Goal: Complete application form: Complete application form

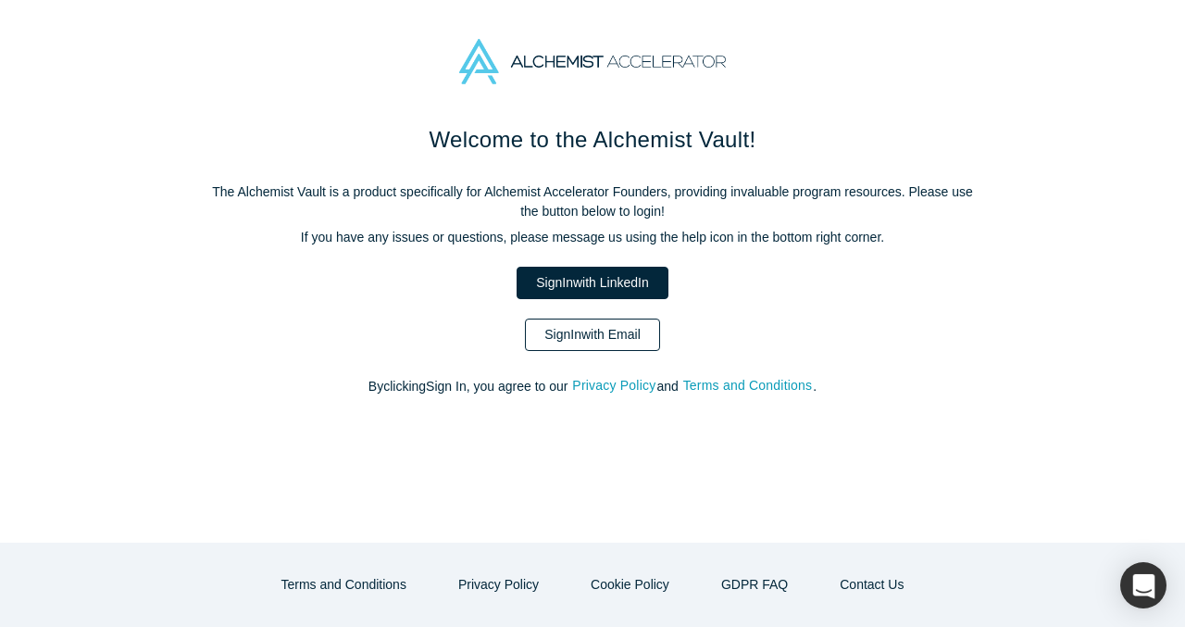
click at [606, 346] on link "Sign In with Email" at bounding box center [592, 335] width 135 height 32
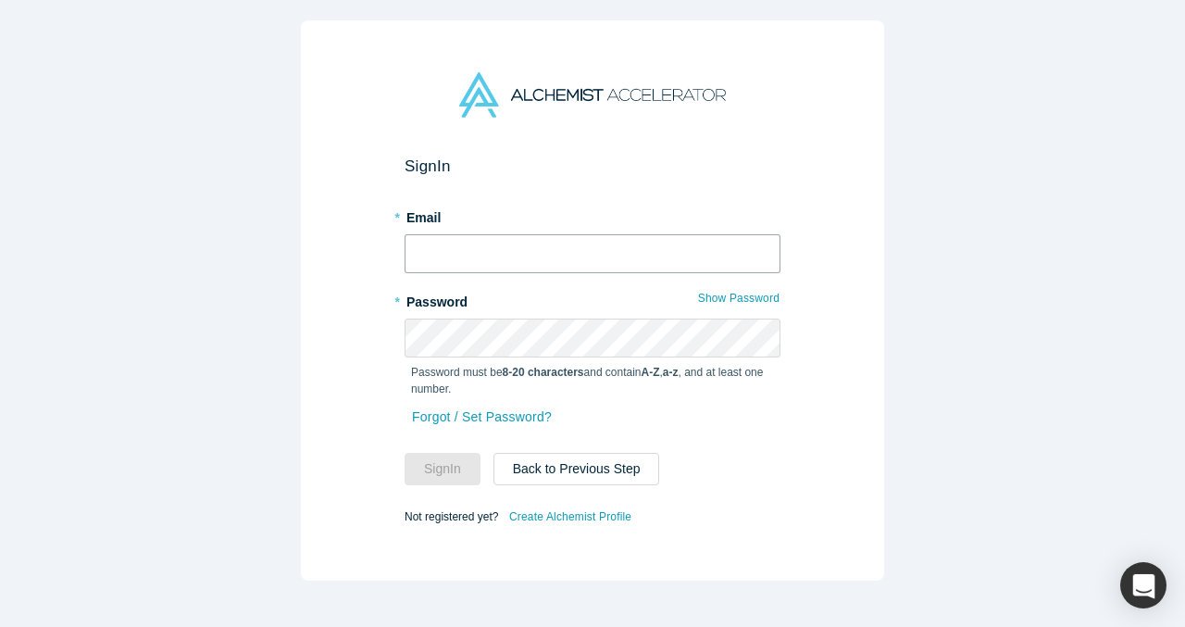
click at [539, 250] on input "text" at bounding box center [593, 253] width 376 height 39
type input "vp@verbaflo.ai"
click at [0, 626] on com-1password-button at bounding box center [0, 627] width 0 height 0
click at [758, 410] on div "Forgot / Set Password?" at bounding box center [593, 428] width 376 height 49
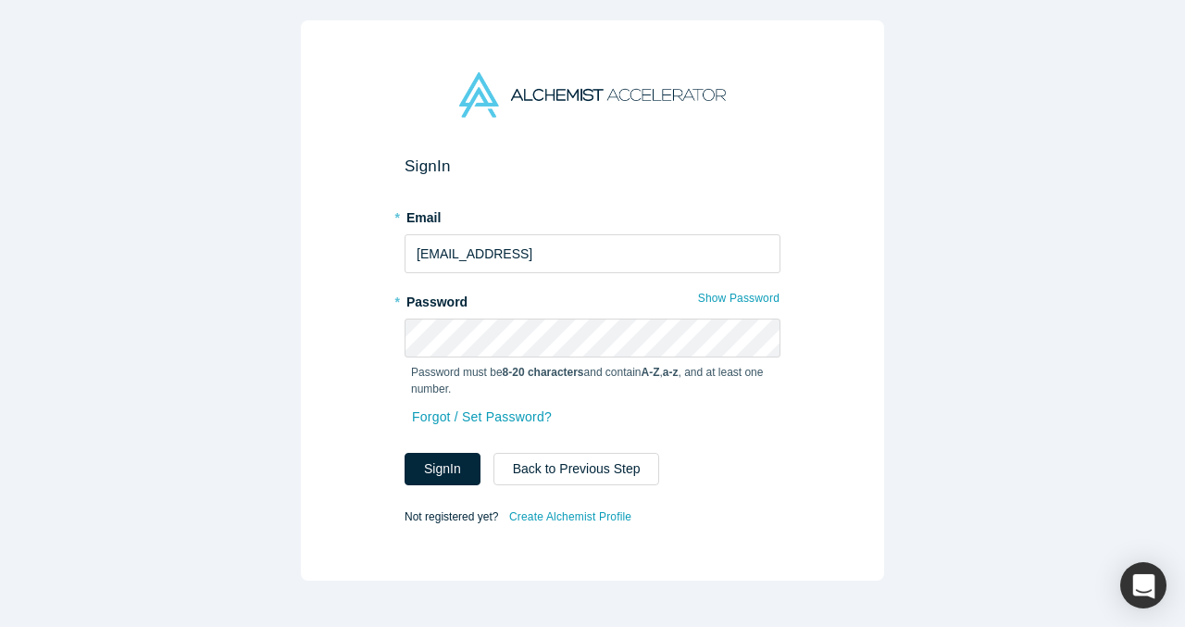
drag, startPoint x: 464, startPoint y: 473, endPoint x: 470, endPoint y: 512, distance: 39.4
click at [470, 512] on form "Sign In * Email vp@verbaflo.ai * Password Show Password Password must be 8-20 c…" at bounding box center [593, 342] width 376 height 372
click at [575, 521] on link "Create Alchemist Profile" at bounding box center [570, 517] width 124 height 24
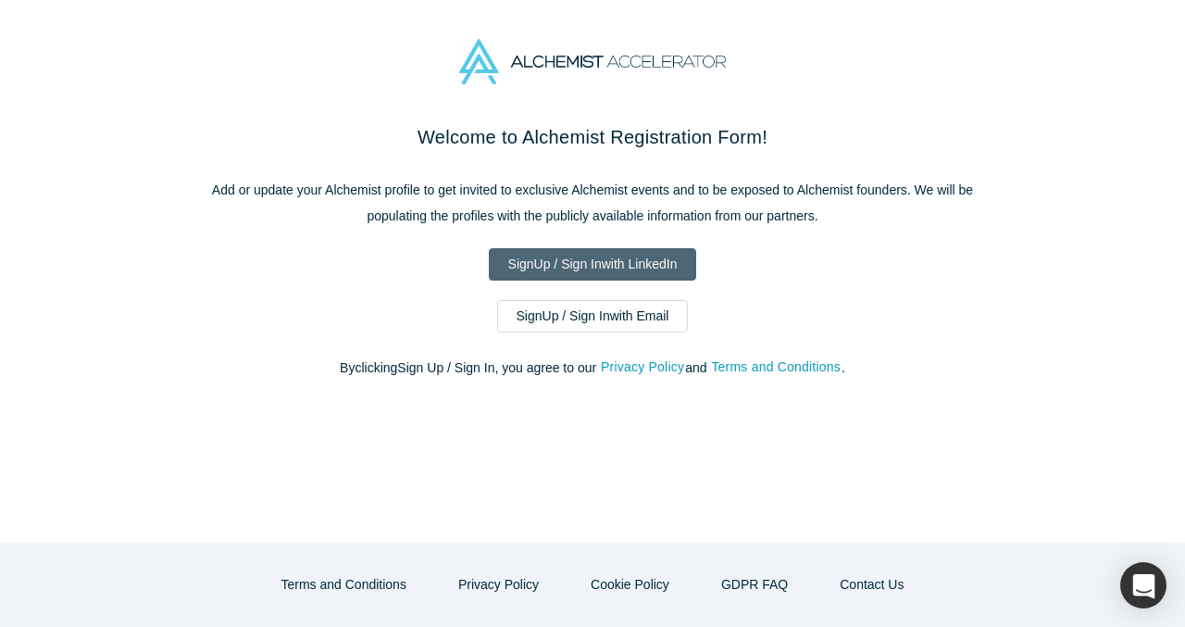
click at [573, 263] on link "Sign Up / Sign In with LinkedIn" at bounding box center [593, 264] width 208 height 32
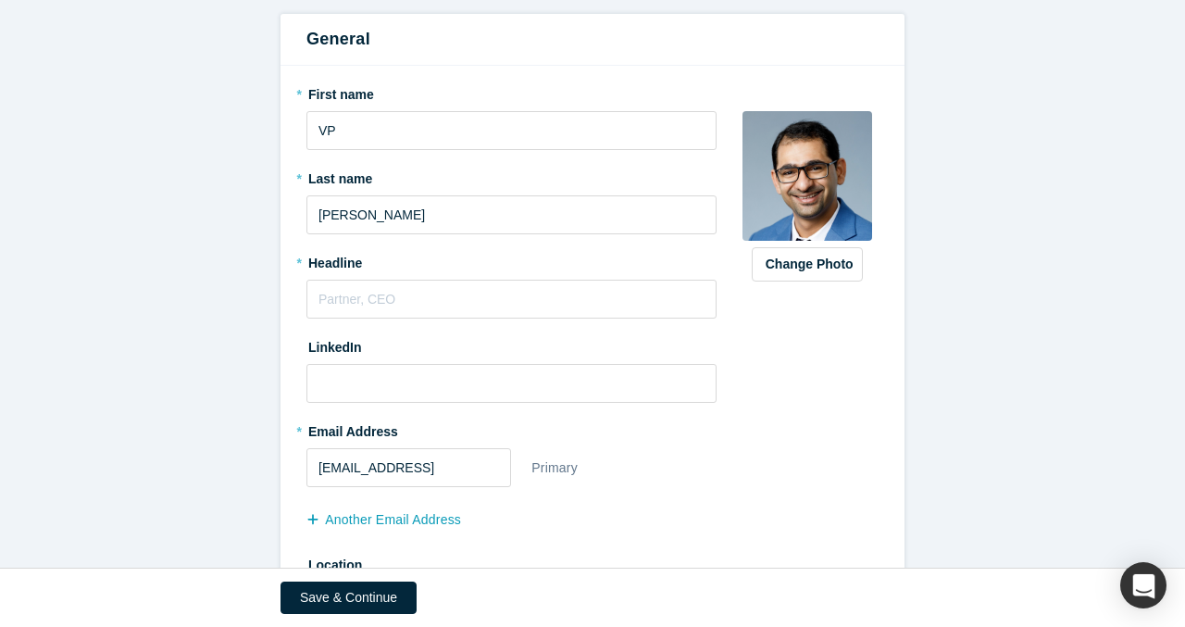
scroll to position [205, 0]
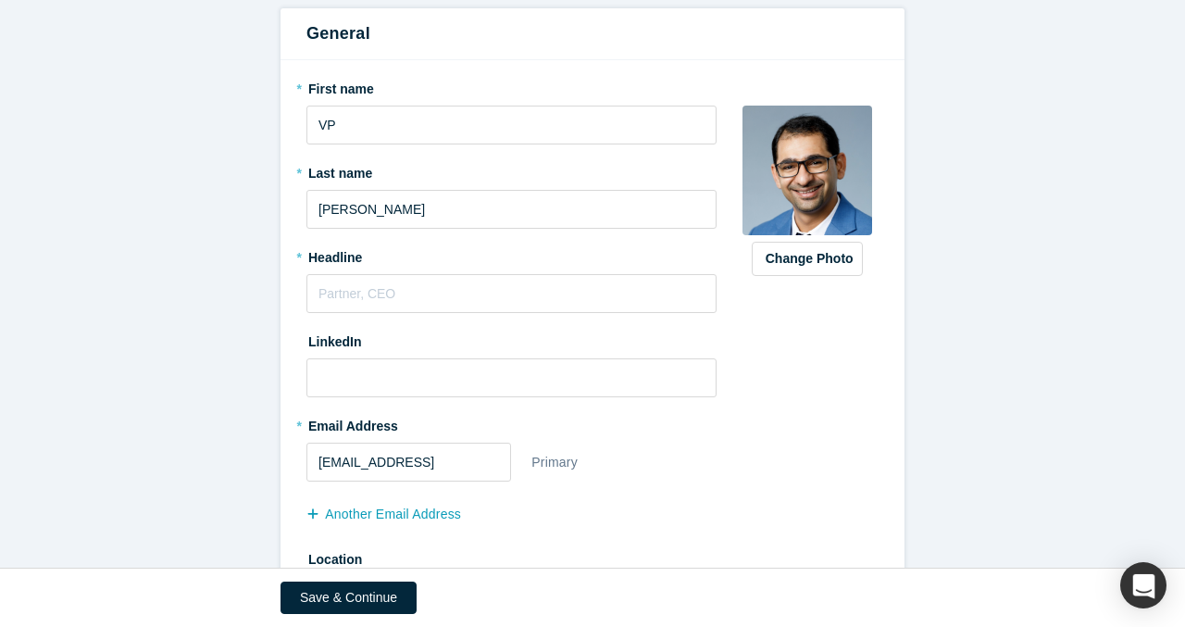
click at [523, 317] on div "* First name VP * Last name [PERSON_NAME] * Headline LinkedIn * Email Address […" at bounding box center [521, 350] width 430 height 555
click at [523, 302] on input "text" at bounding box center [511, 293] width 410 height 39
type input "Cofounder & COO"
click at [470, 373] on input at bounding box center [511, 377] width 410 height 39
paste input "https://www.linkedin.com/in/virenderpratapsingh/"
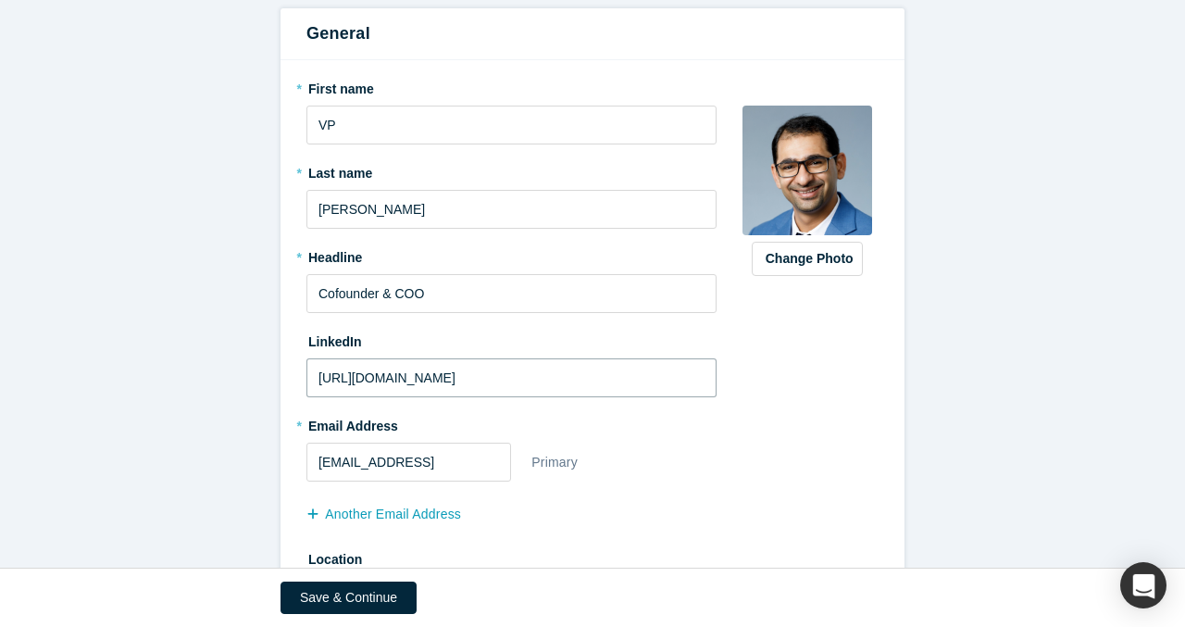
scroll to position [304, 0]
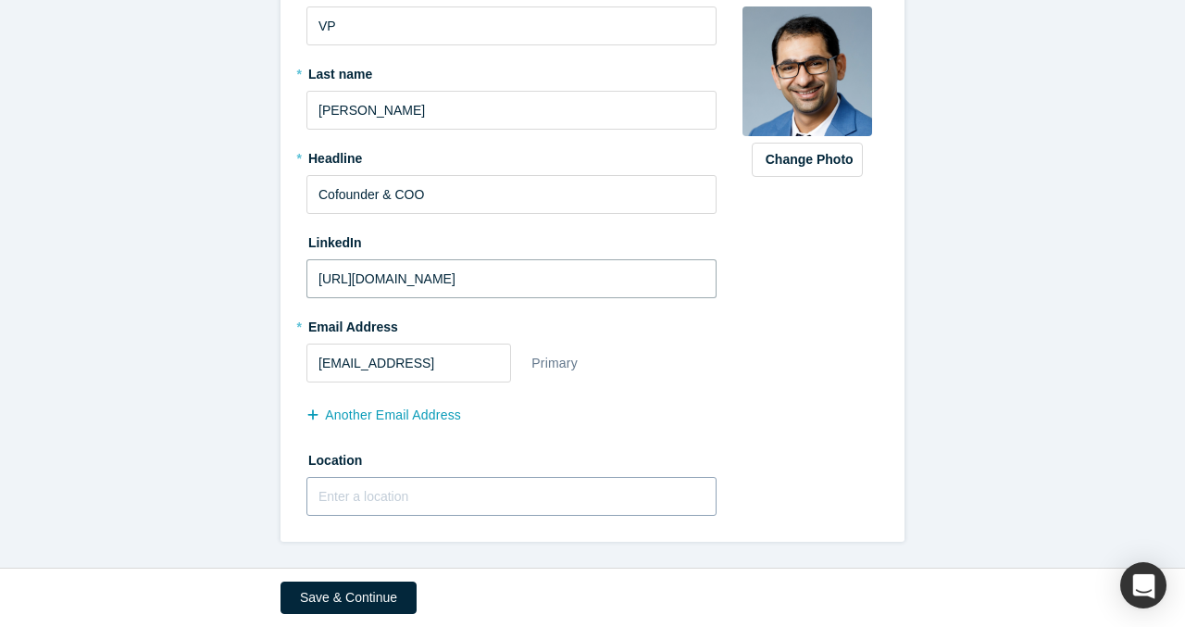
type input "https://www.linkedin.com/in/virenderpratapsingh/"
click at [406, 489] on input "text" at bounding box center [511, 496] width 410 height 39
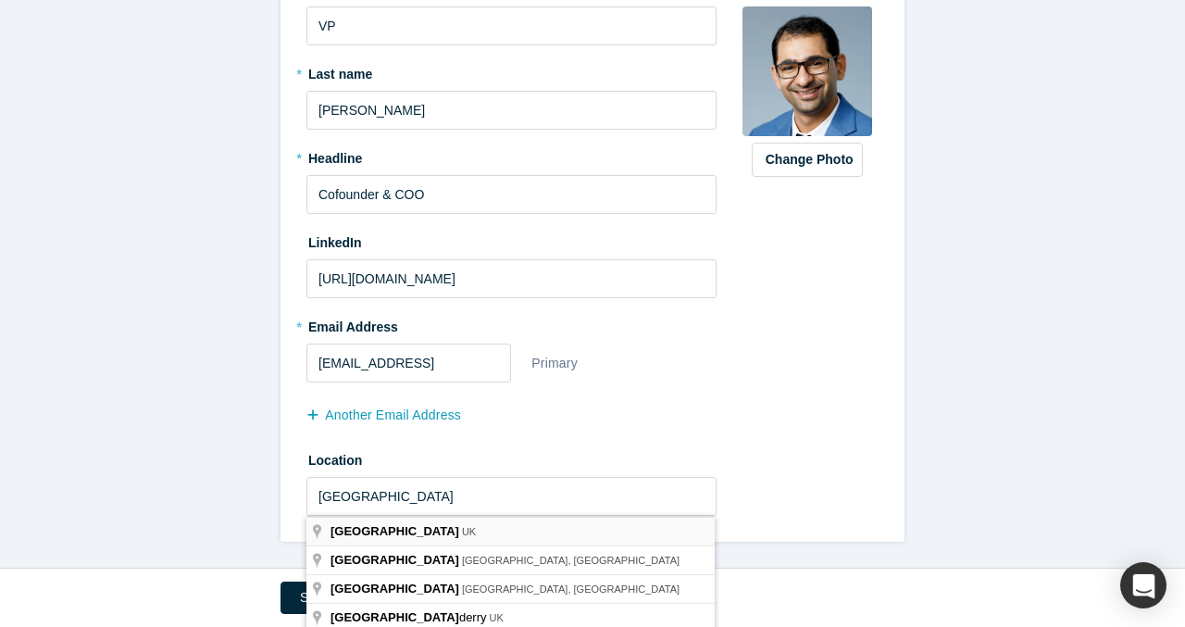
type input "London, UK"
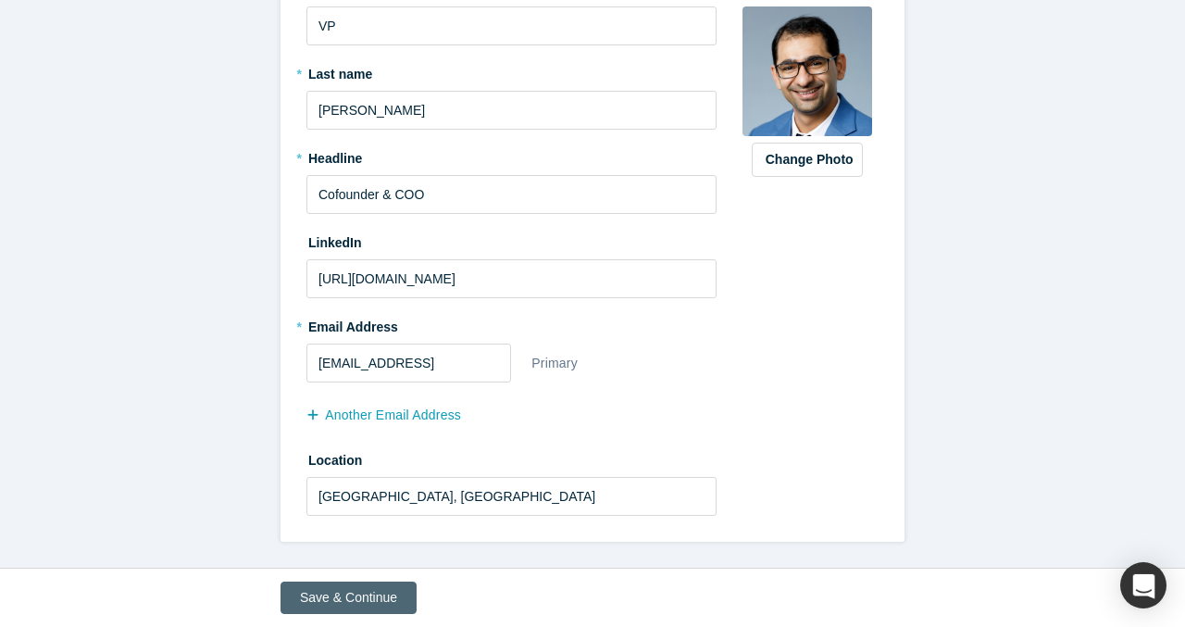
click at [354, 594] on button "Save & Continue" at bounding box center [349, 597] width 136 height 32
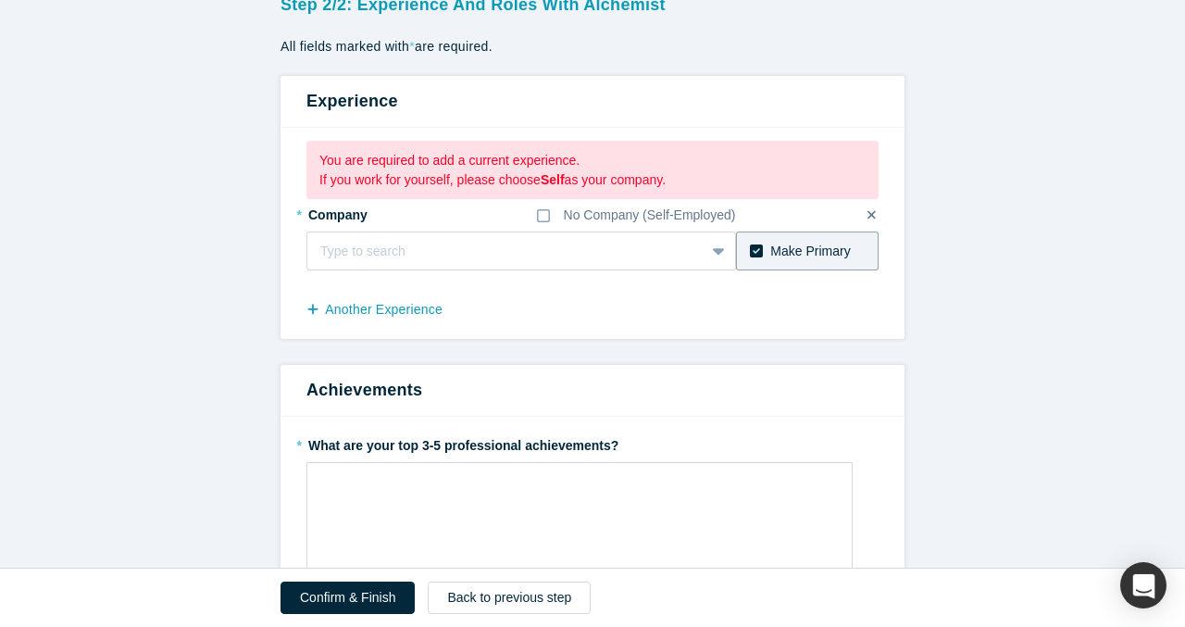
scroll to position [143, 0]
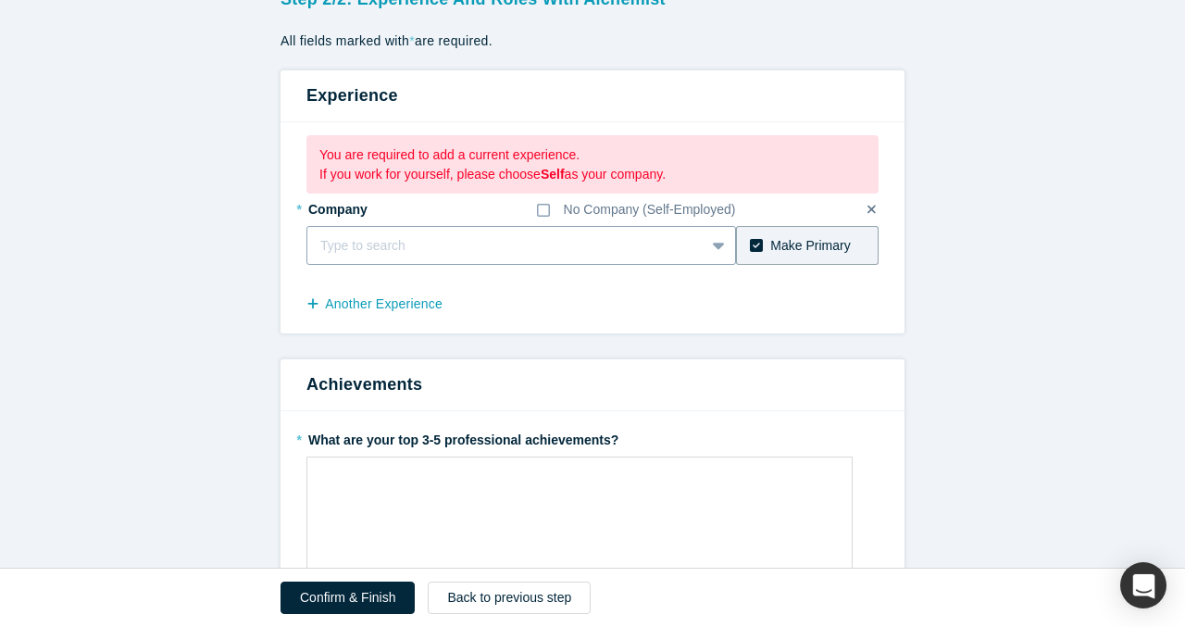
click at [480, 249] on div at bounding box center [505, 245] width 371 height 23
type input "Verbaflo"
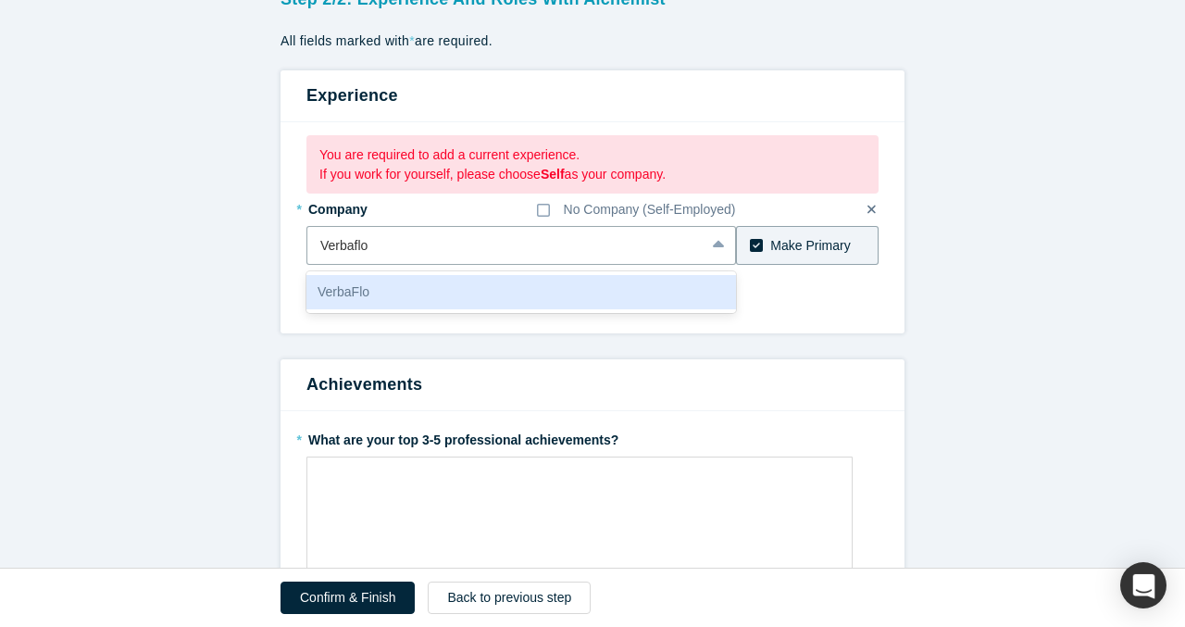
click at [452, 294] on div "VerbaFlo" at bounding box center [521, 292] width 430 height 34
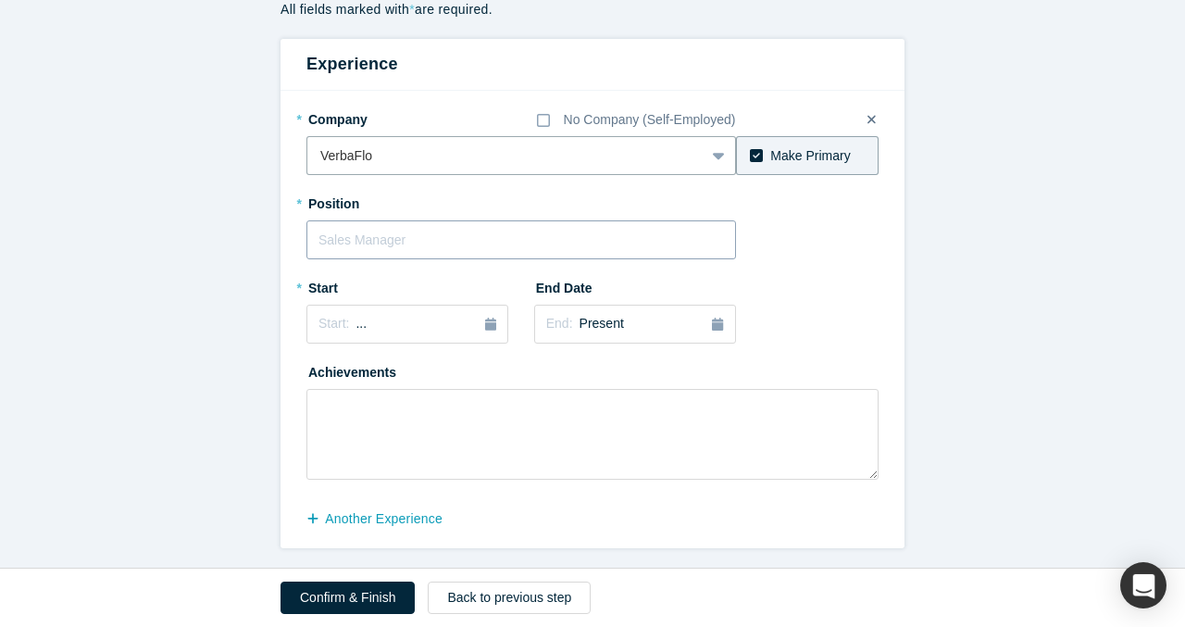
scroll to position [179, 0]
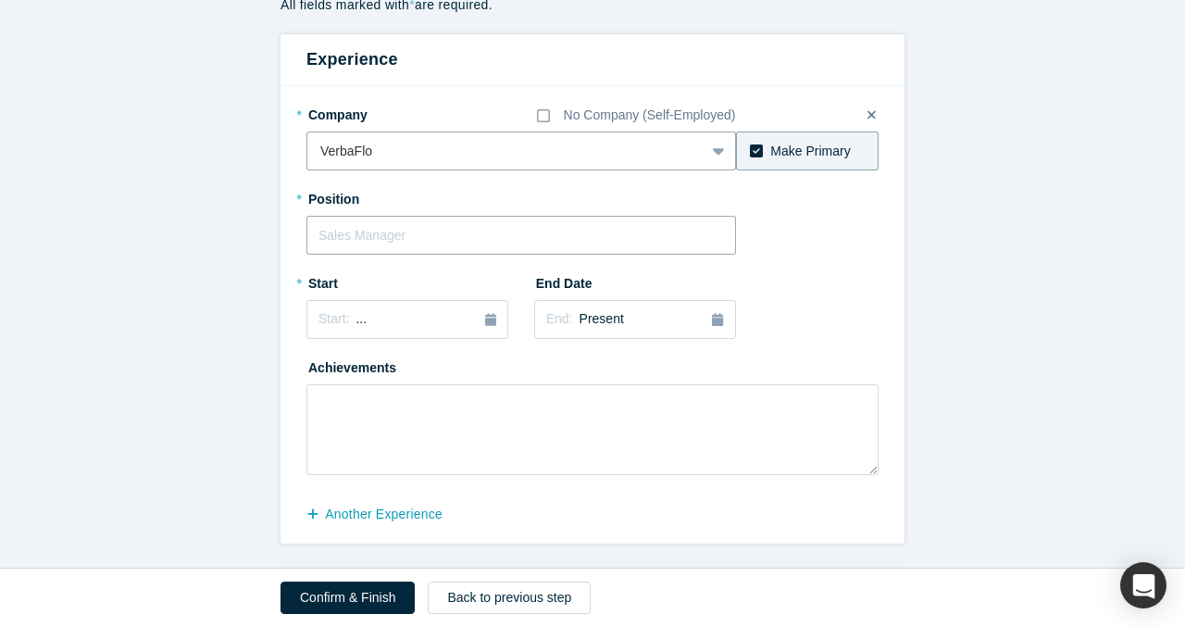
click at [509, 242] on input "text" at bounding box center [521, 235] width 430 height 39
type input "Cofounder & COO"
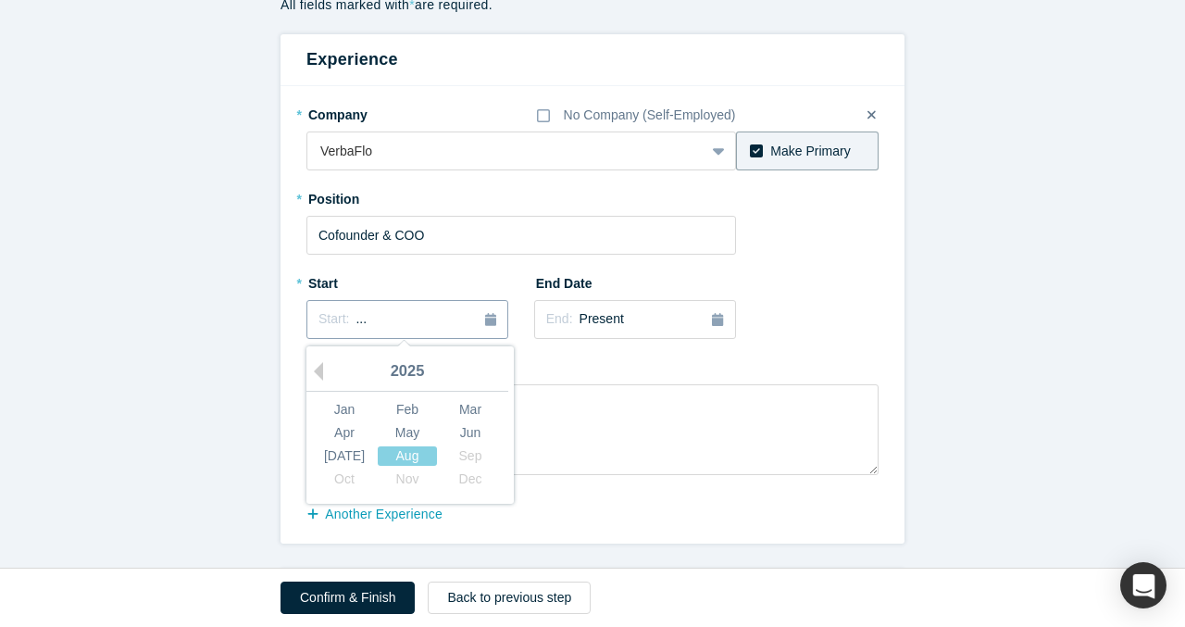
click at [483, 319] on div "Start: ..." at bounding box center [408, 319] width 178 height 20
click at [347, 409] on div "Jan" at bounding box center [344, 409] width 59 height 19
click at [581, 317] on span "Present" at bounding box center [602, 318] width 44 height 15
click at [656, 274] on div "End Date End: Present" at bounding box center [635, 303] width 202 height 71
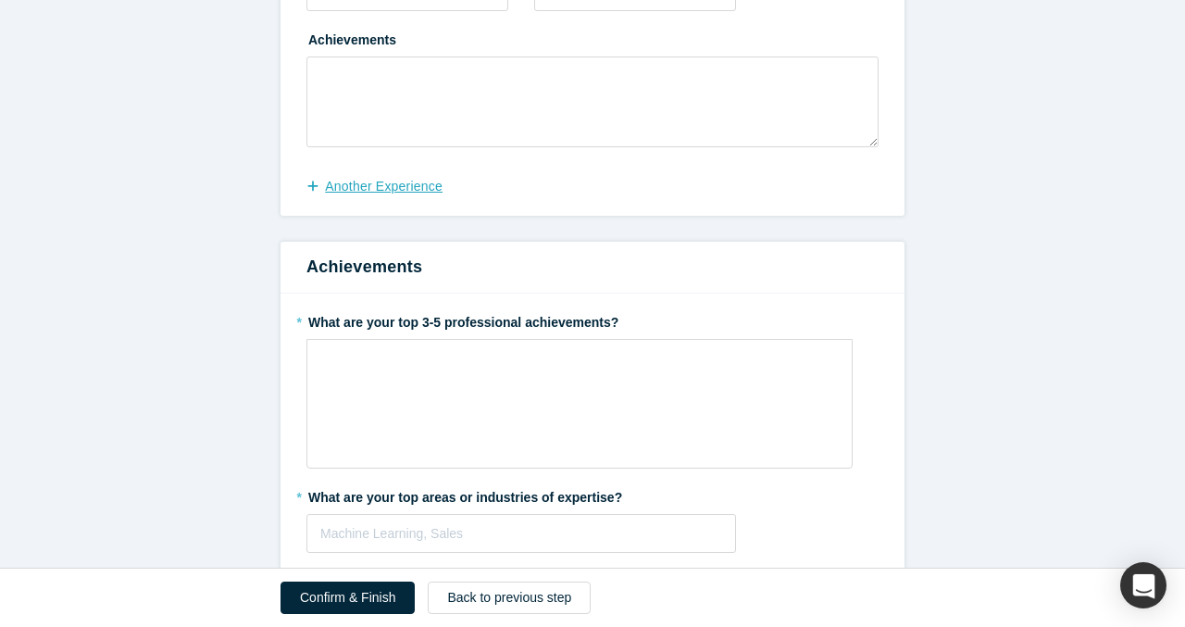
scroll to position [509, 0]
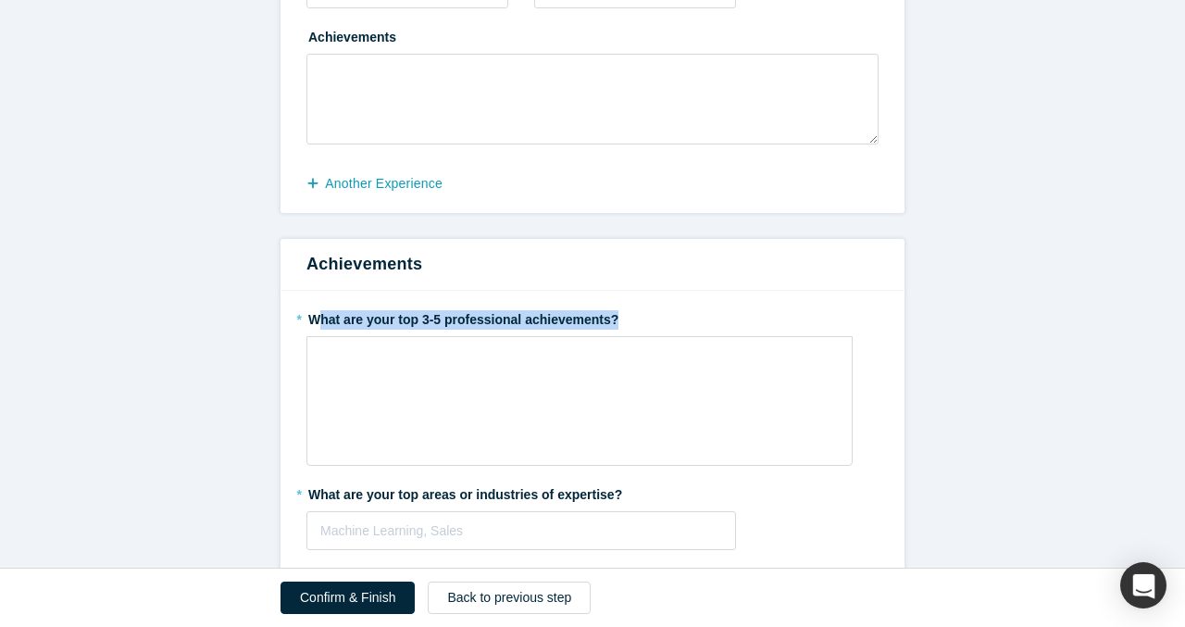
drag, startPoint x: 638, startPoint y: 320, endPoint x: 315, endPoint y: 319, distance: 323.2
click at [315, 319] on label "* What are your top 3-5 professional achievements?" at bounding box center [592, 317] width 572 height 26
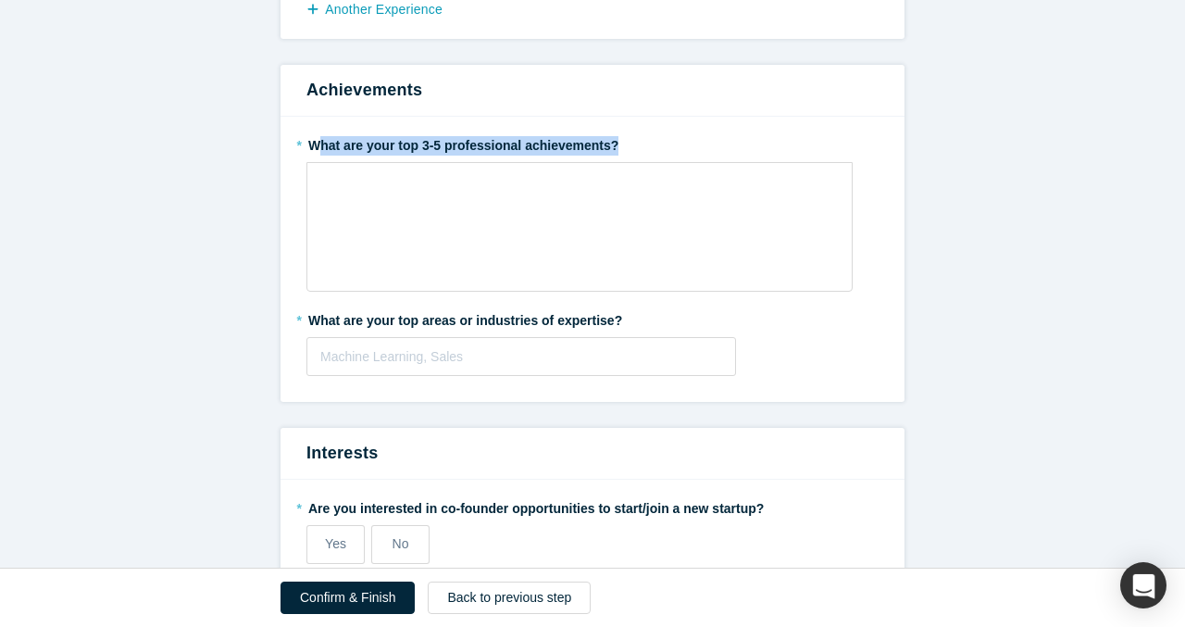
scroll to position [726, 0]
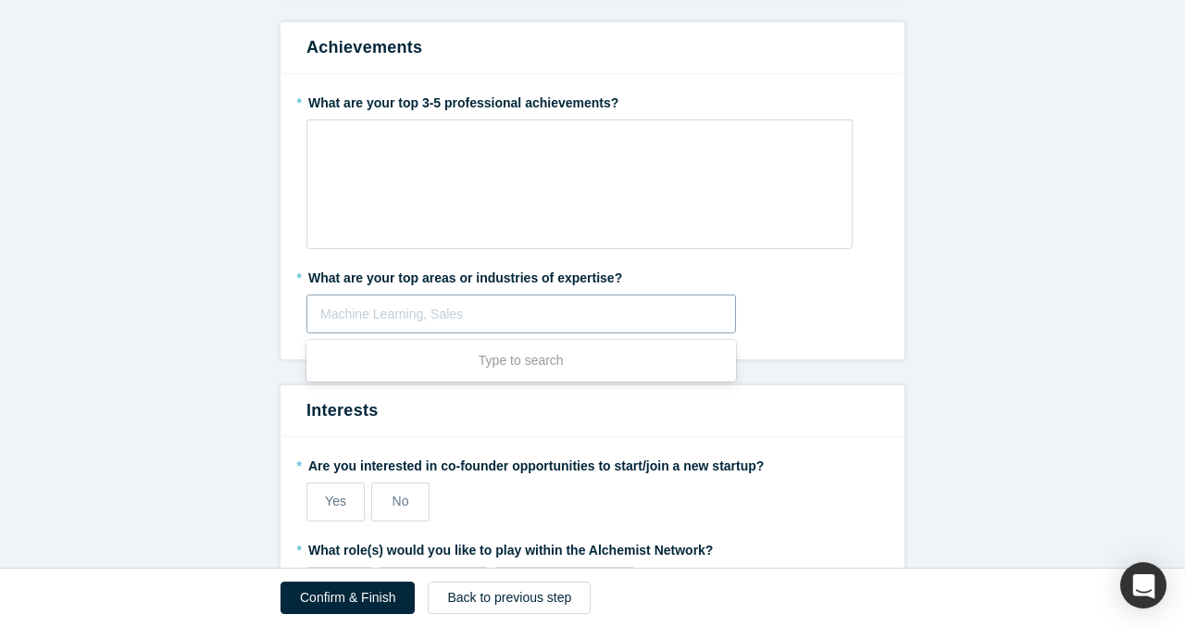
click at [379, 312] on div at bounding box center [521, 314] width 402 height 23
type input "Operations"
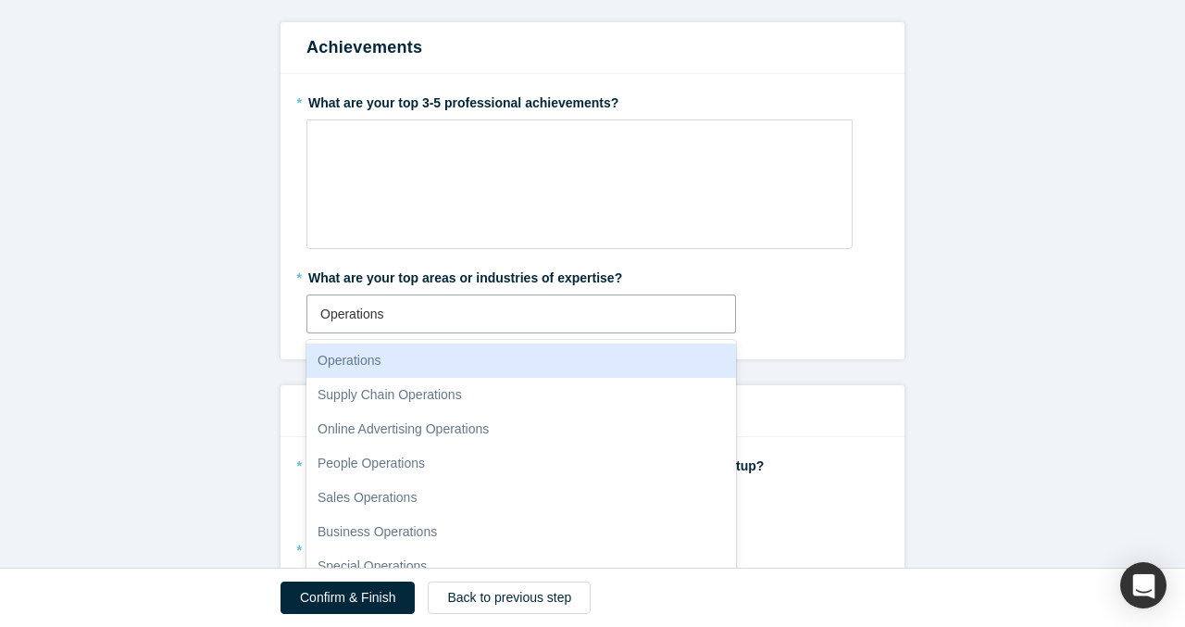
click at [399, 356] on div "Operations" at bounding box center [521, 361] width 430 height 34
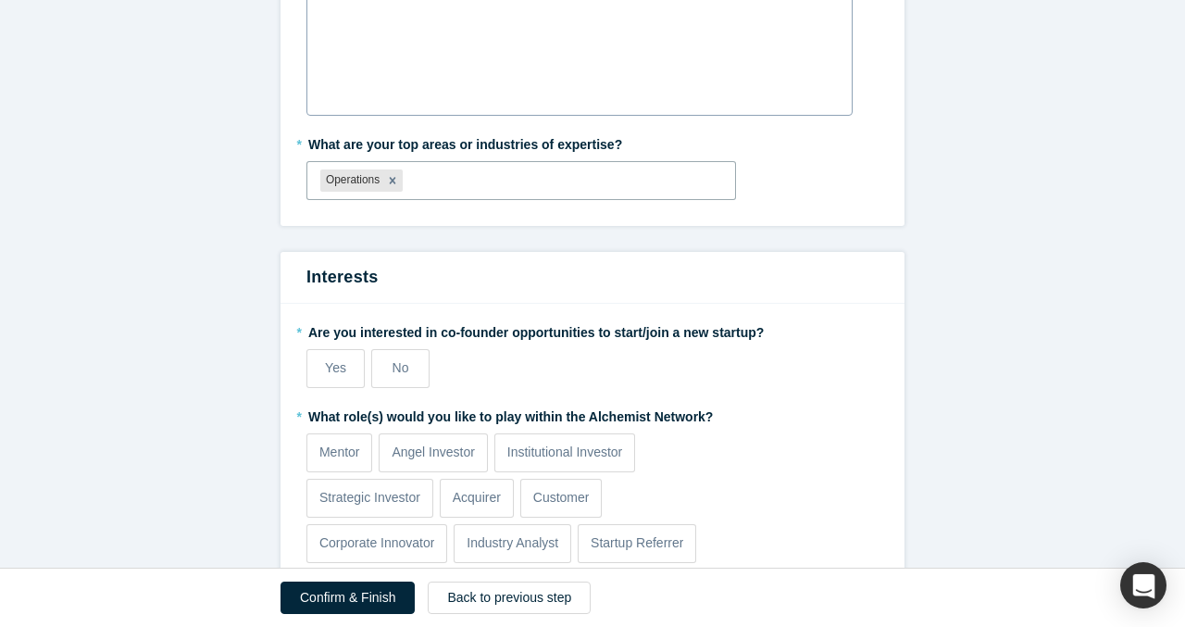
scroll to position [902, 0]
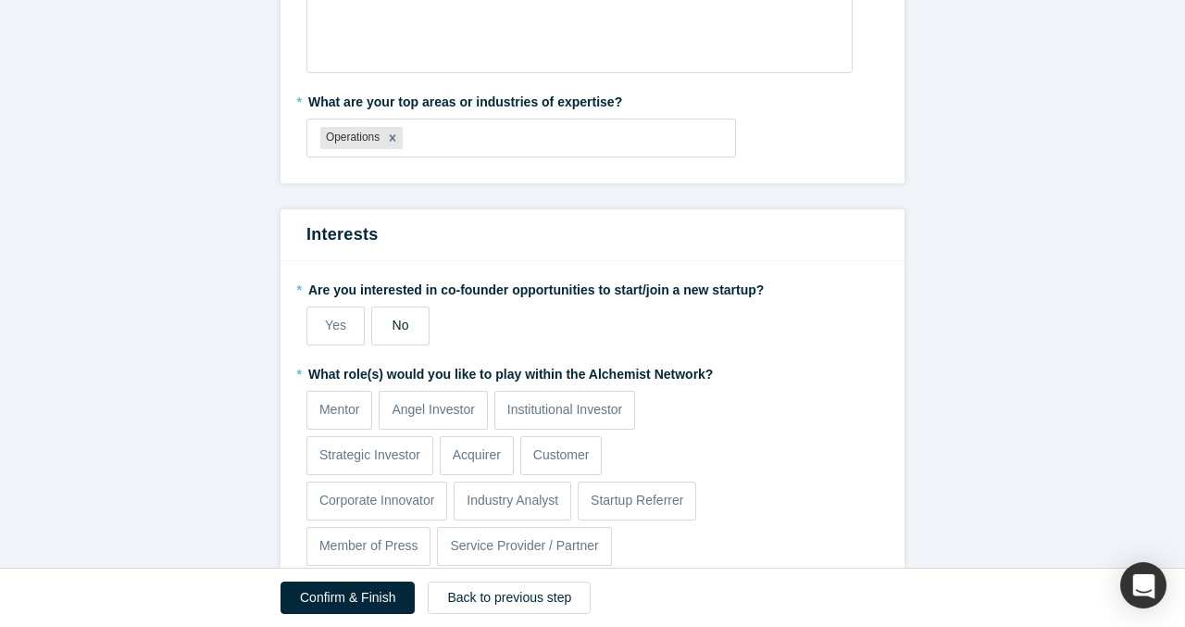
click at [390, 309] on label "No" at bounding box center [400, 325] width 58 height 39
click at [0, 0] on input "No" at bounding box center [0, 0] width 0 height 0
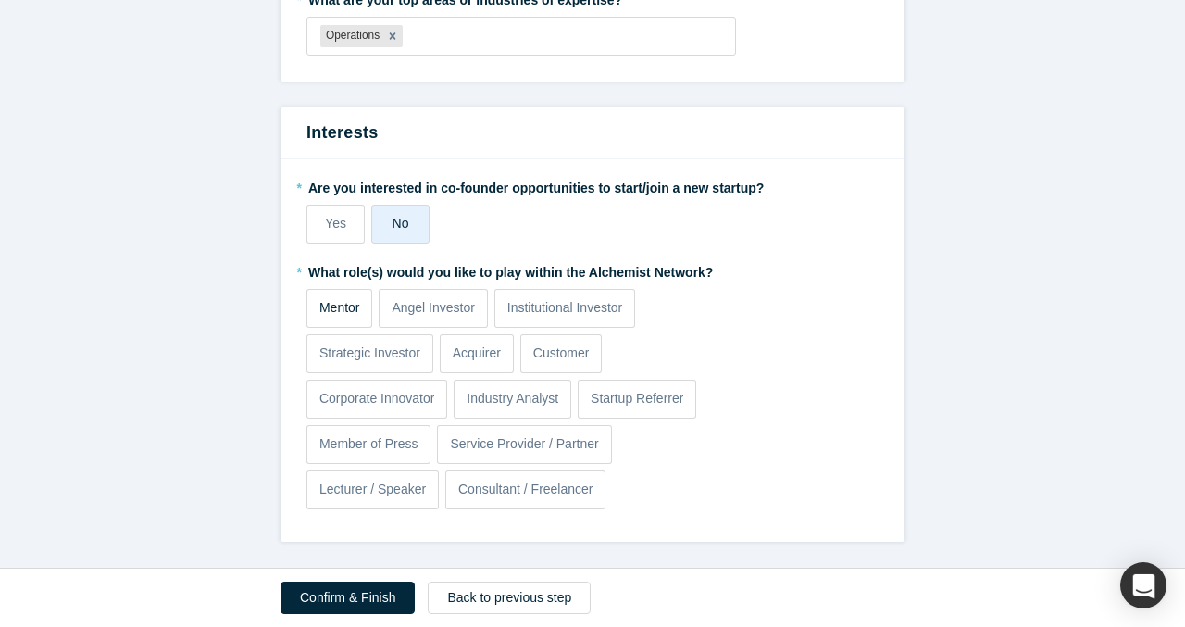
click at [352, 306] on p "Mentor" at bounding box center [339, 307] width 41 height 19
click at [0, 0] on input "Mentor" at bounding box center [0, 0] width 0 height 0
click at [497, 443] on p "Service Provider / Partner" at bounding box center [524, 443] width 148 height 19
click at [0, 0] on input "Service Provider / Partner" at bounding box center [0, 0] width 0 height 0
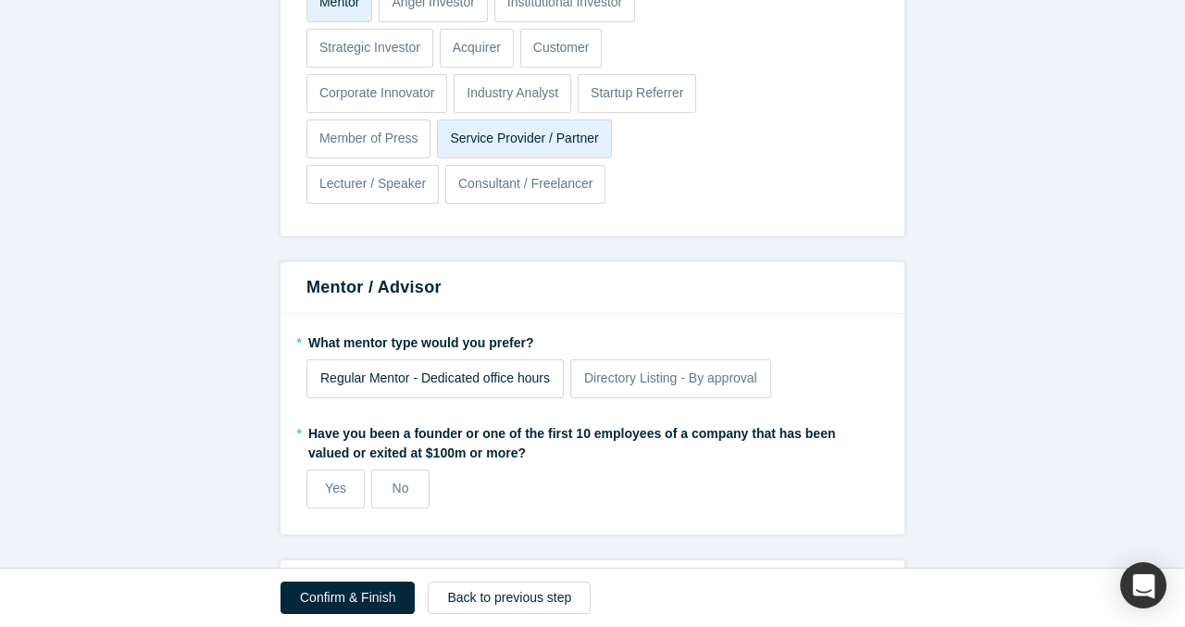
scroll to position [1314, 0]
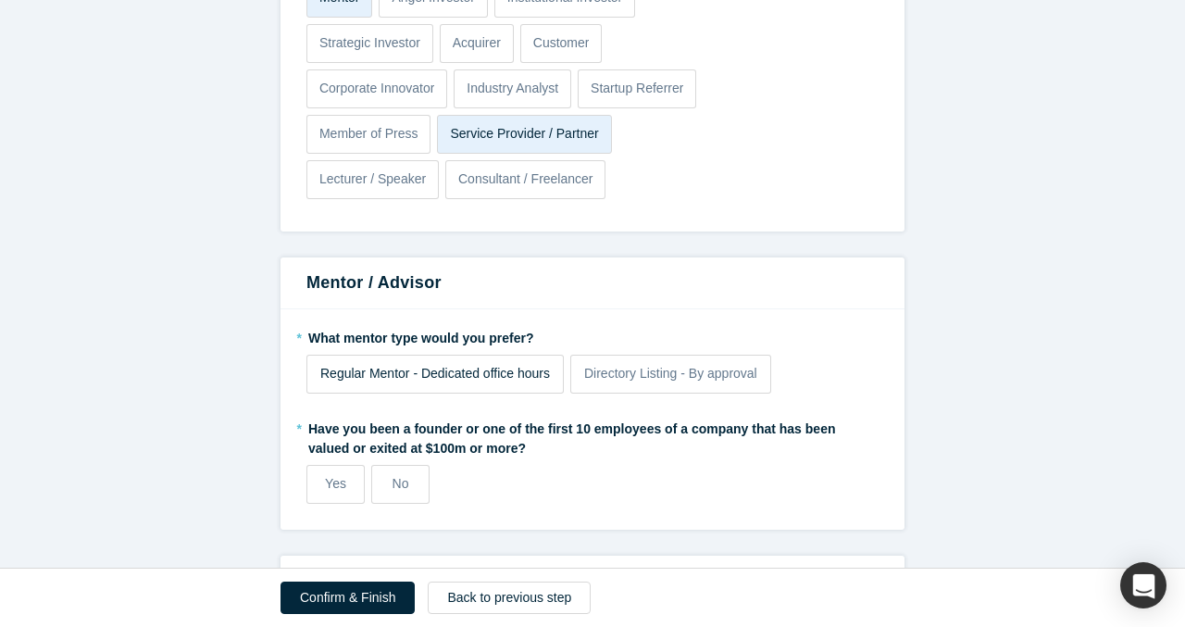
click at [490, 429] on label "* Have you been a founder or one of the first 10 employees of a company that ha…" at bounding box center [592, 435] width 572 height 45
click at [631, 384] on label "Directory Listing - By approval" at bounding box center [670, 374] width 201 height 39
click at [0, 0] on input "Directory Listing - By approval" at bounding box center [0, 0] width 0 height 0
click at [394, 480] on span "No" at bounding box center [401, 483] width 17 height 15
click at [0, 0] on input "No" at bounding box center [0, 0] width 0 height 0
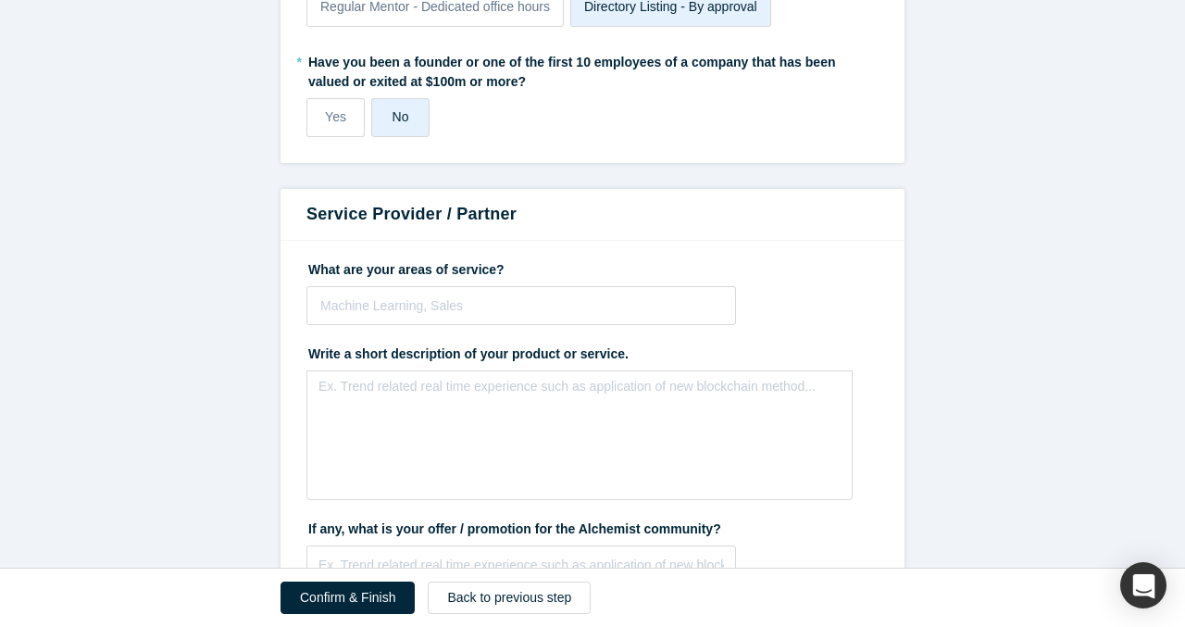
scroll to position [1686, 0]
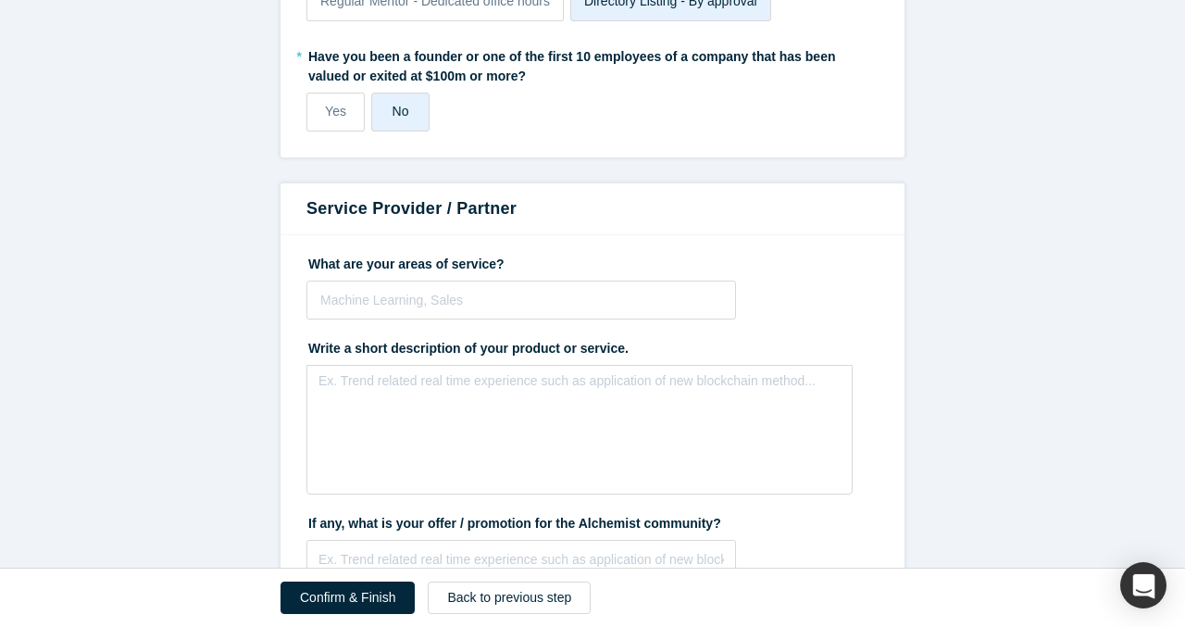
click at [380, 274] on div "What are your areas of service? Machine Learning, Sales To pick up a draggable …" at bounding box center [592, 283] width 572 height 71
click at [381, 299] on div at bounding box center [521, 300] width 402 height 23
type input "O"
click at [446, 210] on h3 "Service Provider / Partner" at bounding box center [592, 208] width 572 height 25
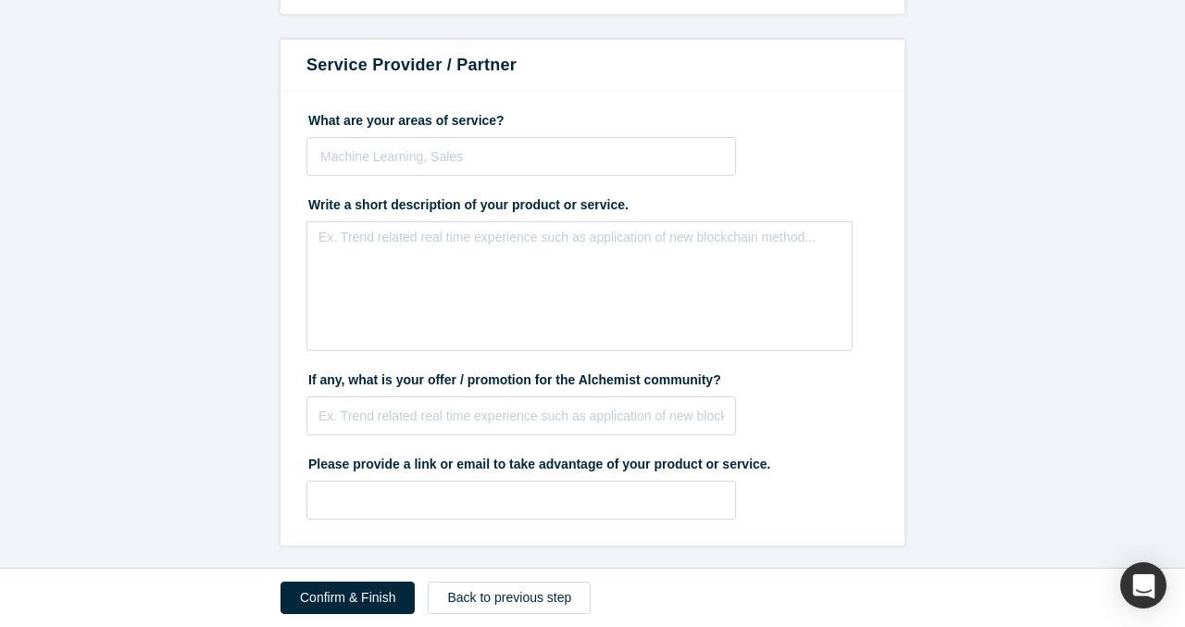
scroll to position [1833, 0]
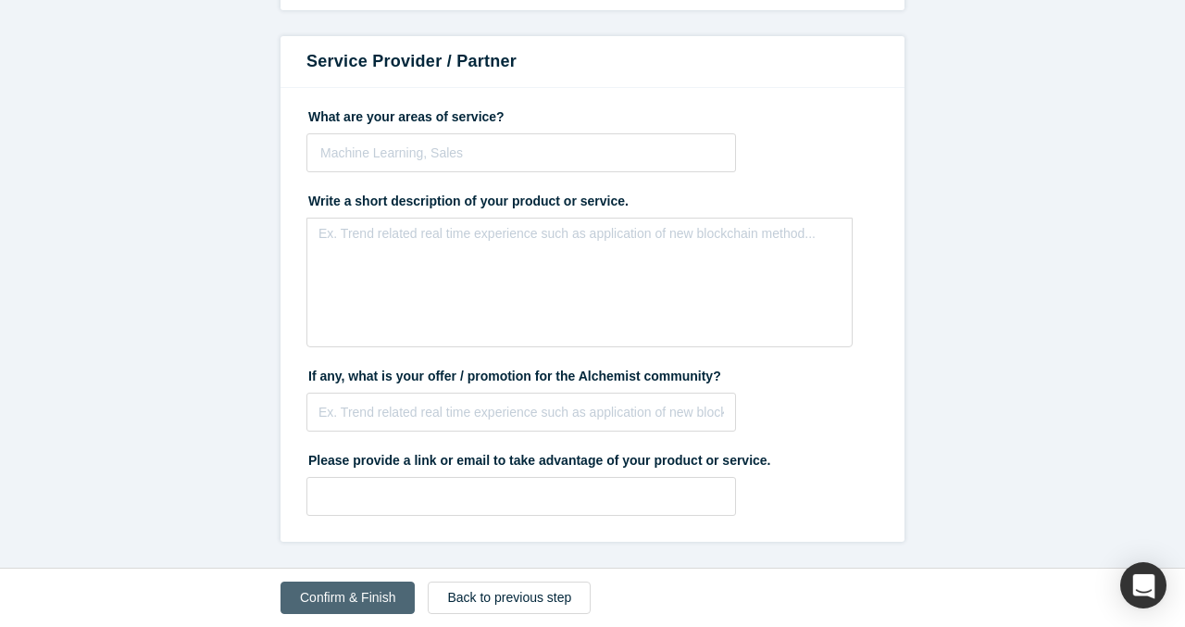
click at [376, 594] on button "Confirm & Finish" at bounding box center [348, 597] width 134 height 32
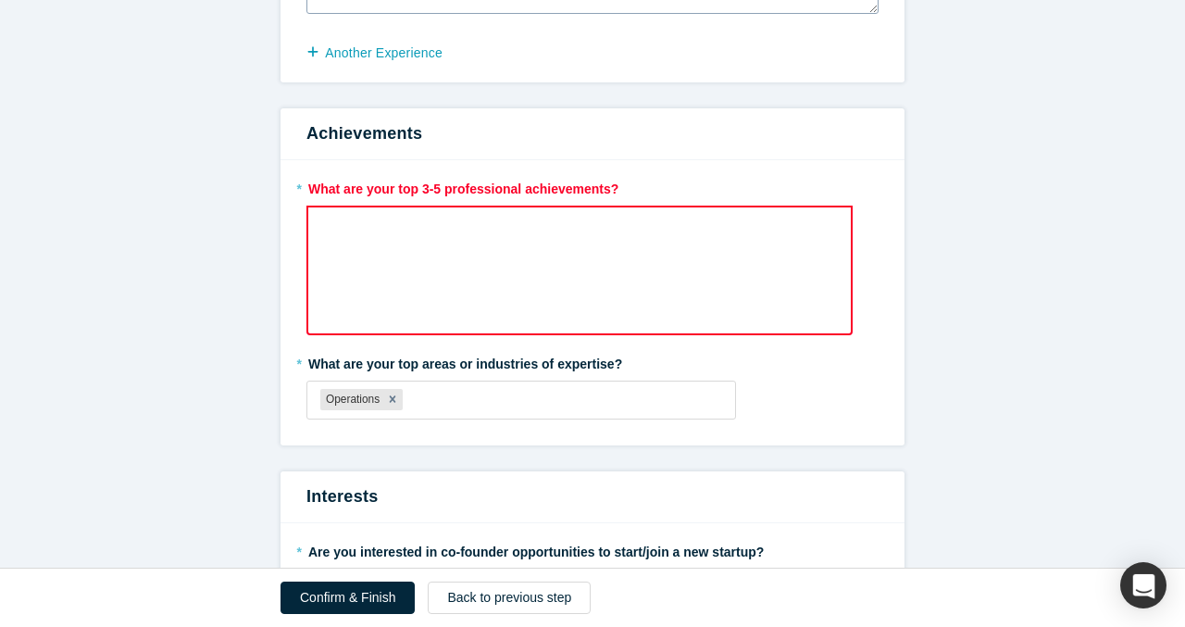
scroll to position [831, 0]
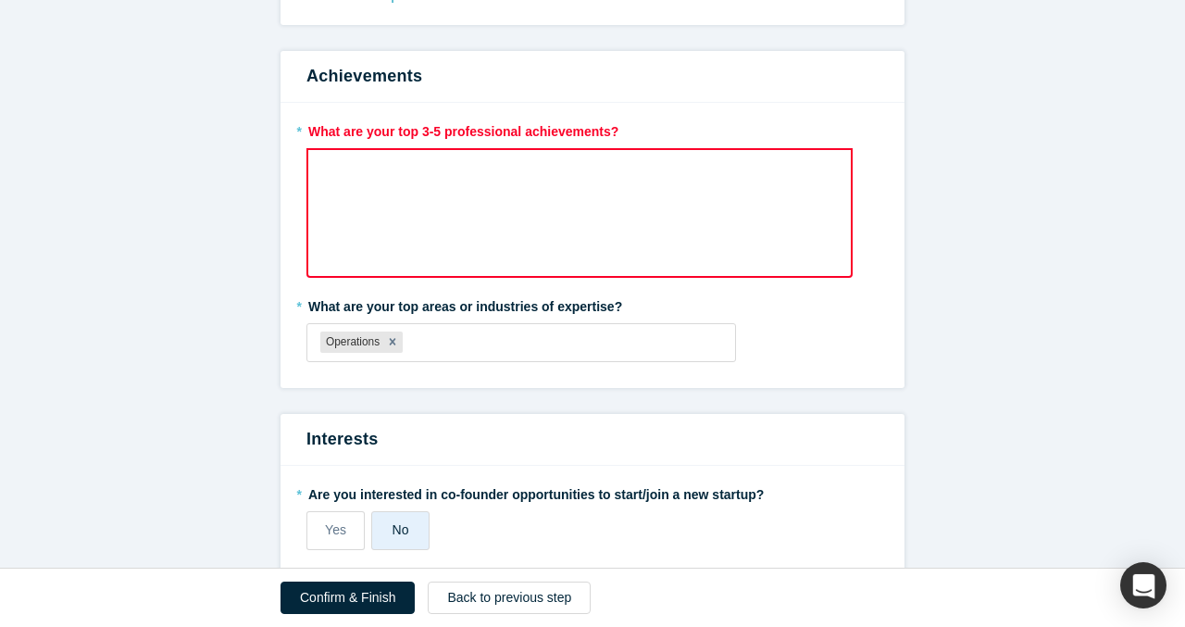
click at [484, 193] on div "rdw-wrapper" at bounding box center [579, 213] width 546 height 130
paste div "rdw-editor"
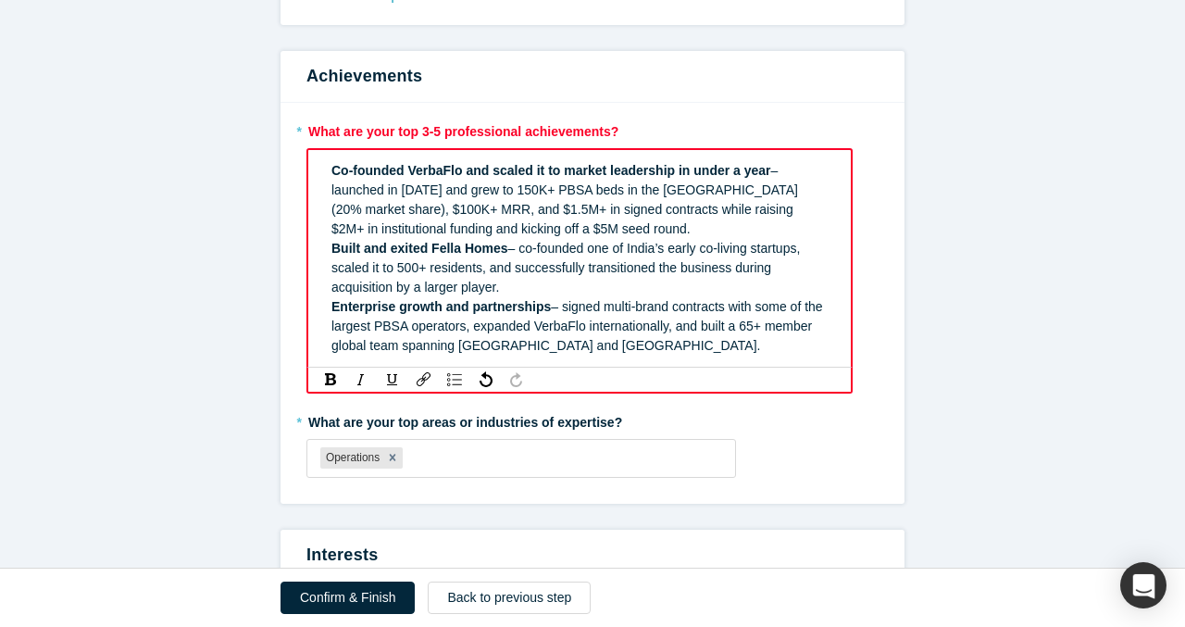
click at [321, 175] on div "Co-founded VerbaFlo and scaled it to market leadership in under a year – launch…" at bounding box center [579, 259] width 519 height 206
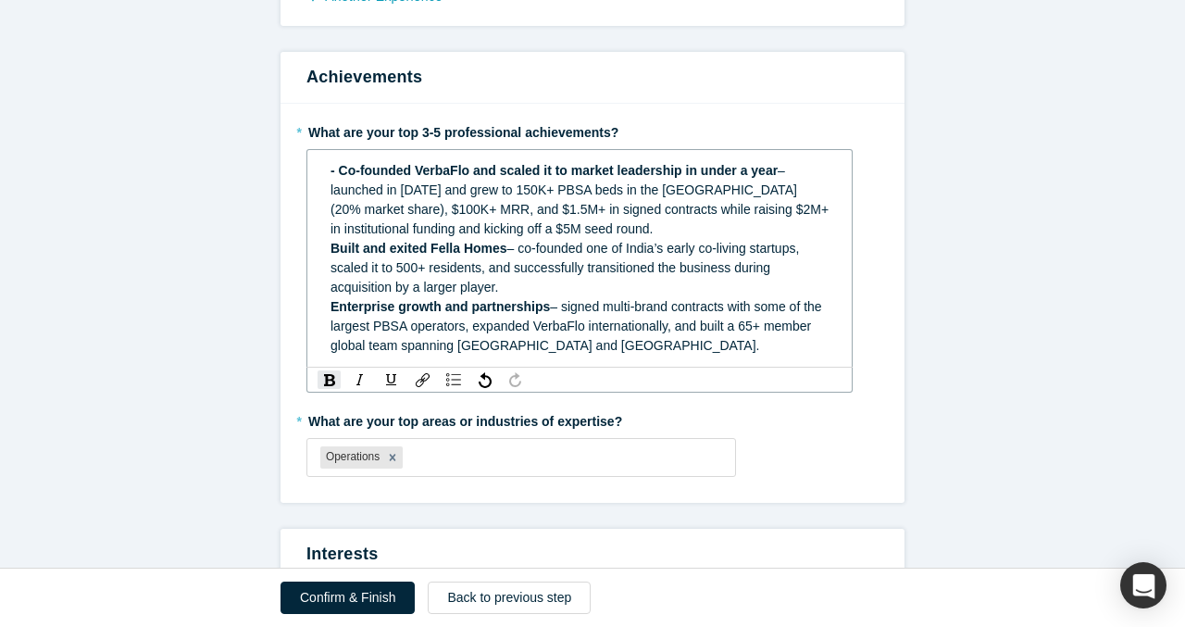
click at [324, 254] on div "- Co-founded VerbaFlo and scaled it to market leadership in under a year – laun…" at bounding box center [579, 259] width 521 height 206
click at [321, 313] on div "- Co-founded VerbaFlo and scaled it to market leadership in under a year – laun…" at bounding box center [579, 259] width 521 height 206
drag, startPoint x: 418, startPoint y: 266, endPoint x: 406, endPoint y: 266, distance: 11.1
click at [406, 266] on span "– co-founded one of India’s early co-living startups, scaled it to 500+ residen…" at bounding box center [571, 268] width 481 height 54
click at [403, 266] on span "– co-founded one of India’s early co-living startups, scaled it to 500+ residen…" at bounding box center [571, 268] width 481 height 54
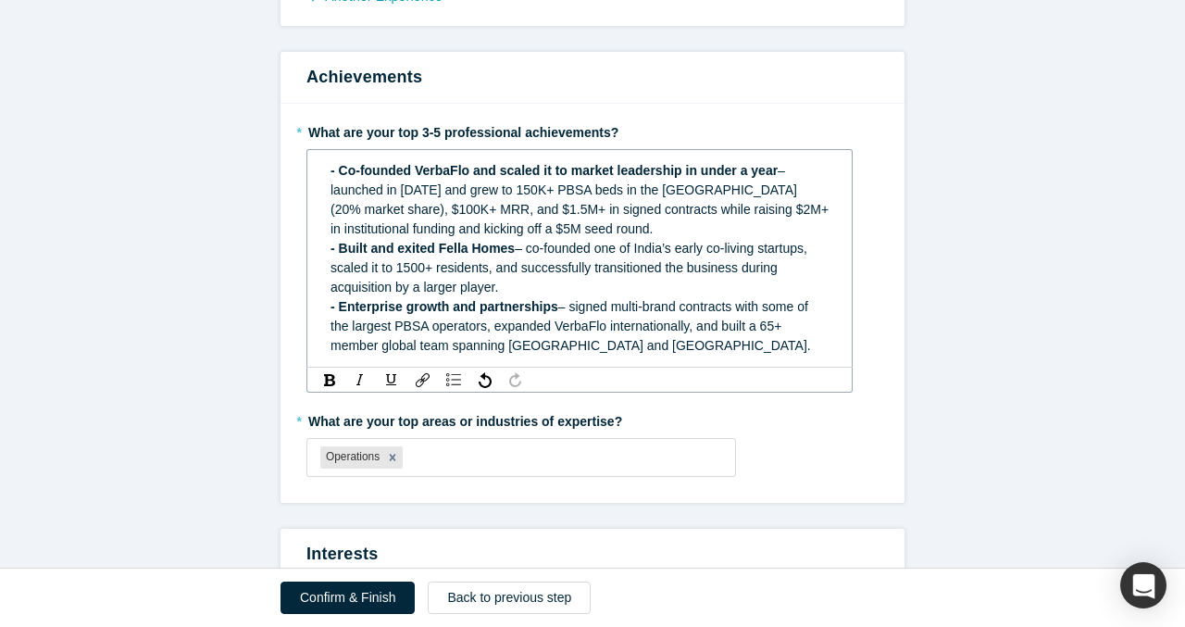
click at [504, 286] on div "- Built and exited Fella Homes – co-founded one of India’s early co-living star…" at bounding box center [580, 268] width 499 height 58
click at [507, 299] on span "- Enterprise growth and partnerships" at bounding box center [445, 306] width 228 height 15
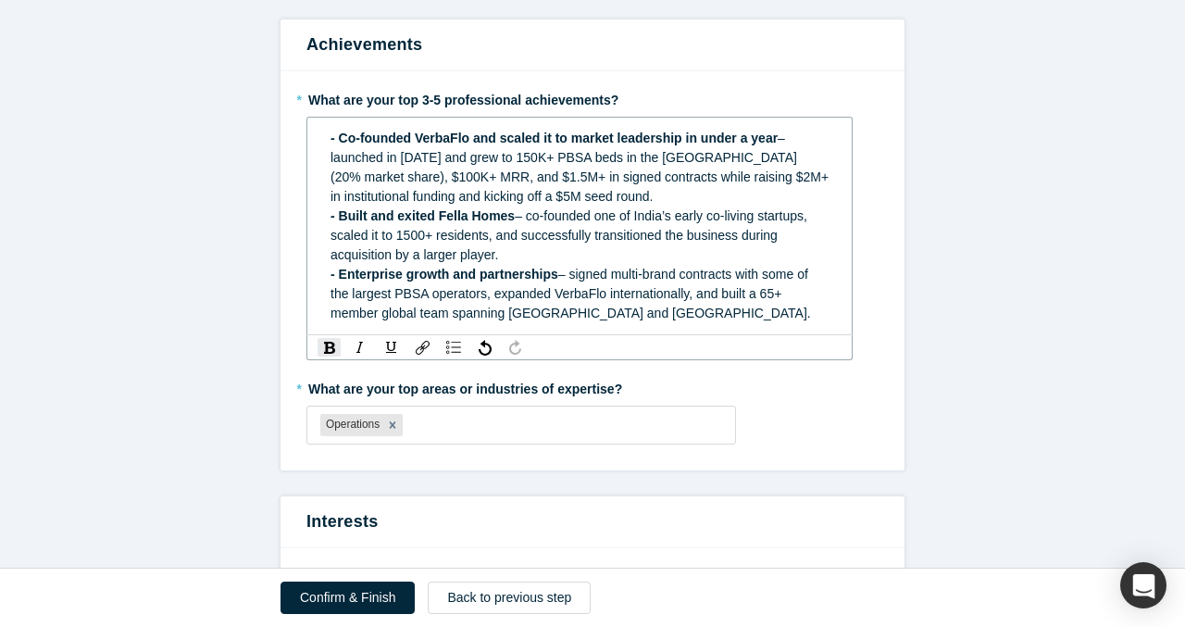
scroll to position [731, 0]
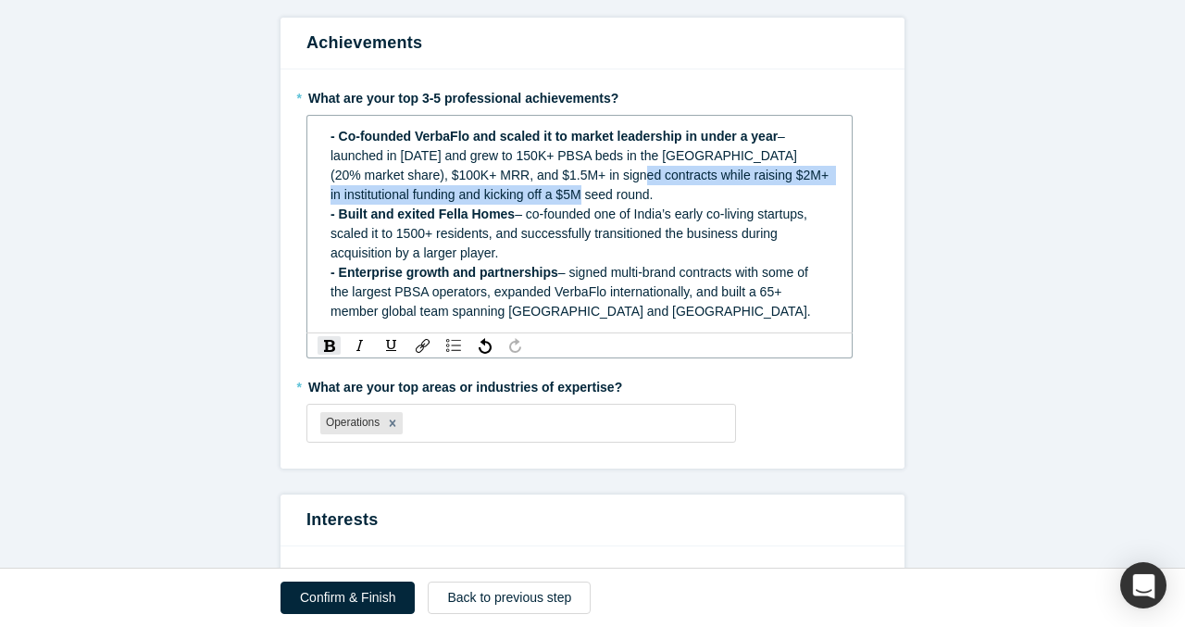
drag, startPoint x: 595, startPoint y: 194, endPoint x: 600, endPoint y: 170, distance: 24.5
click at [600, 170] on div "- Co-founded VerbaFlo and scaled it to market leadership in under a year – laun…" at bounding box center [580, 166] width 499 height 78
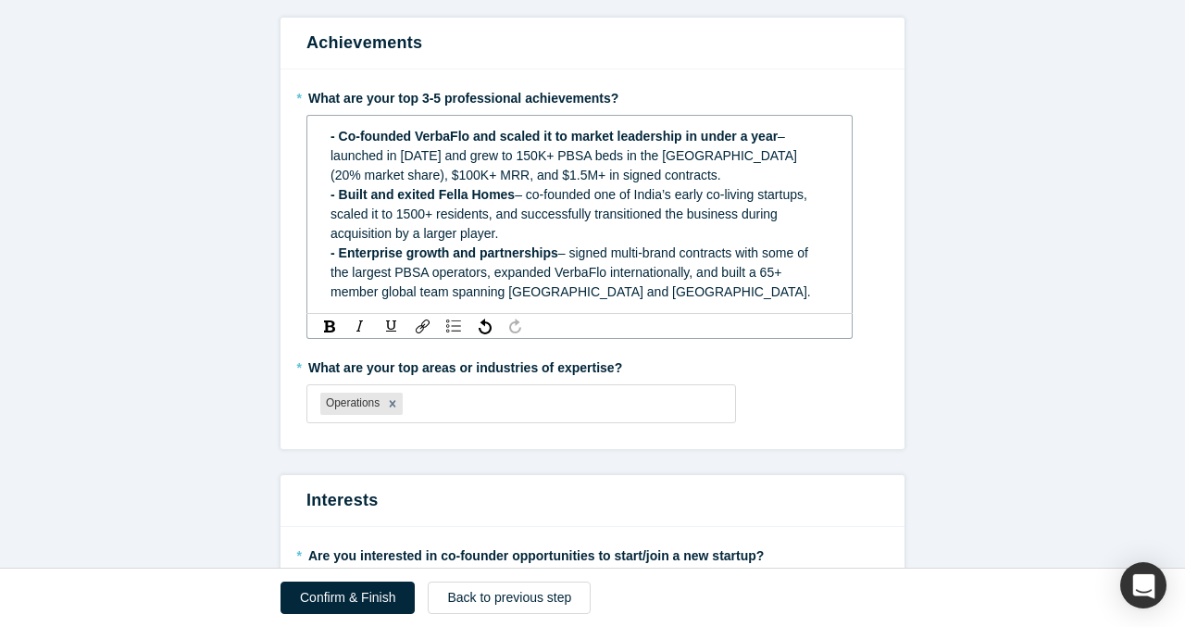
click at [609, 299] on div "- Enterprise growth and partnerships – signed multi-brand contracts with some o…" at bounding box center [580, 273] width 499 height 58
click at [770, 269] on span "– signed multi-brand contracts with some of the largest PBSA operators, expande…" at bounding box center [571, 272] width 481 height 54
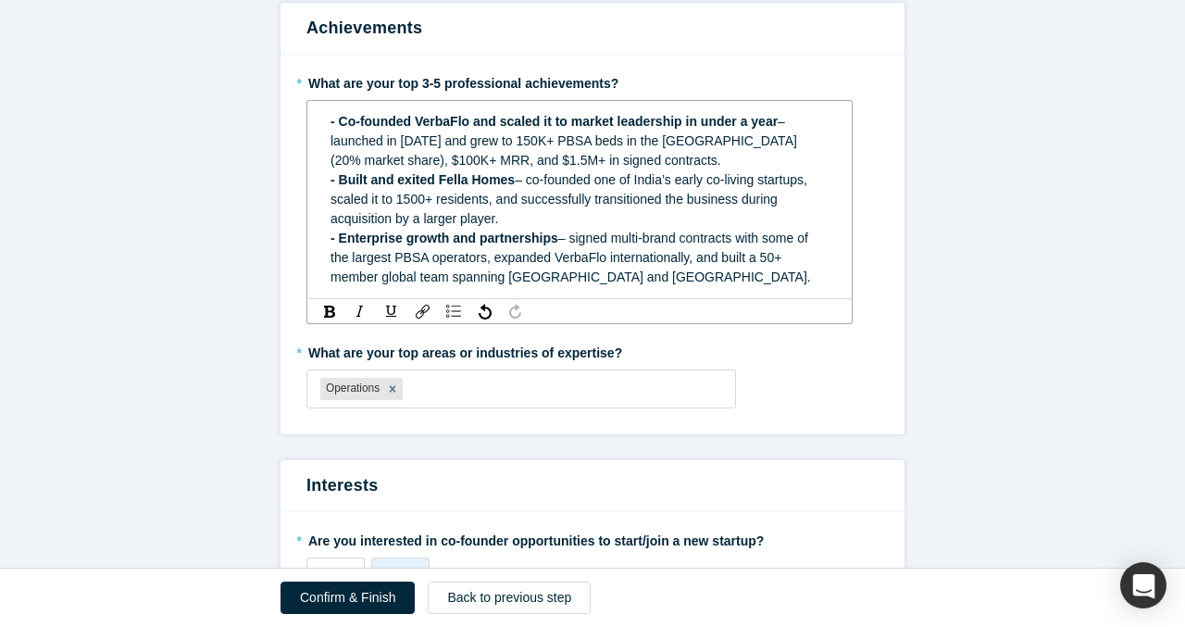
scroll to position [737, 0]
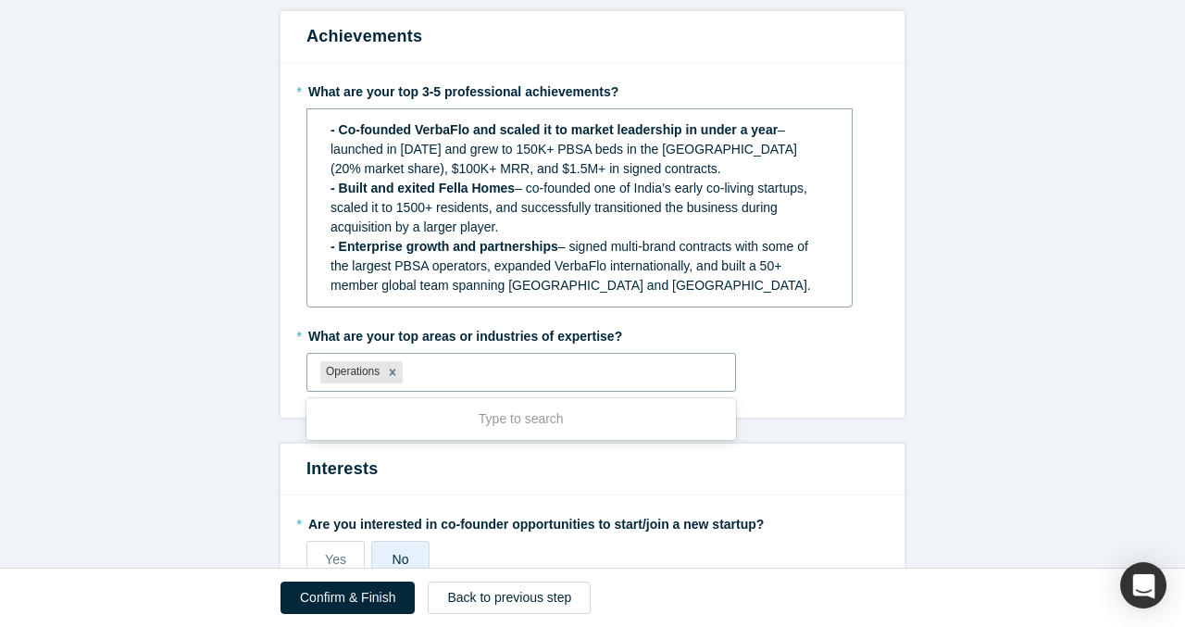
click at [627, 391] on div "Operations" at bounding box center [521, 372] width 430 height 39
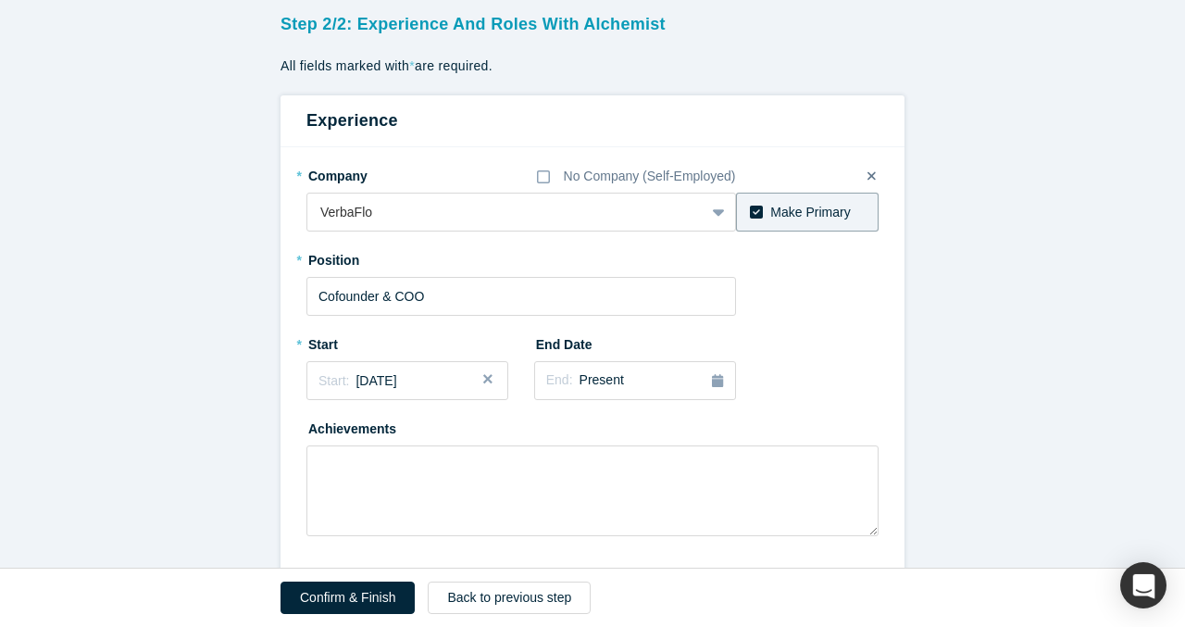
scroll to position [111, 0]
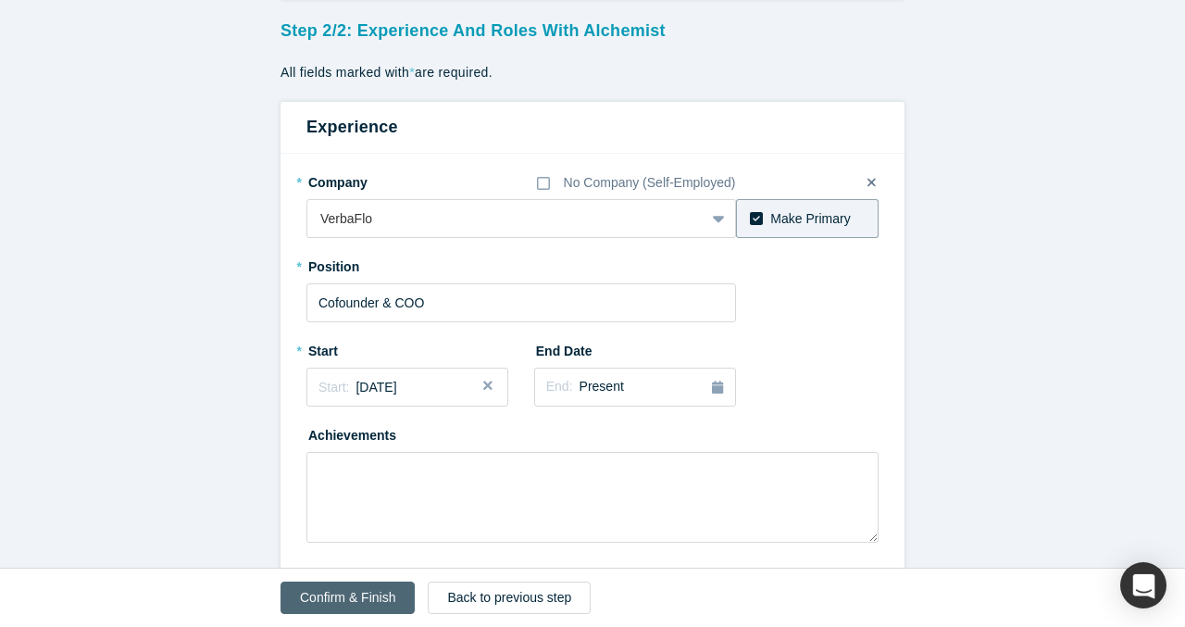
click at [340, 589] on button "Confirm & Finish" at bounding box center [348, 597] width 134 height 32
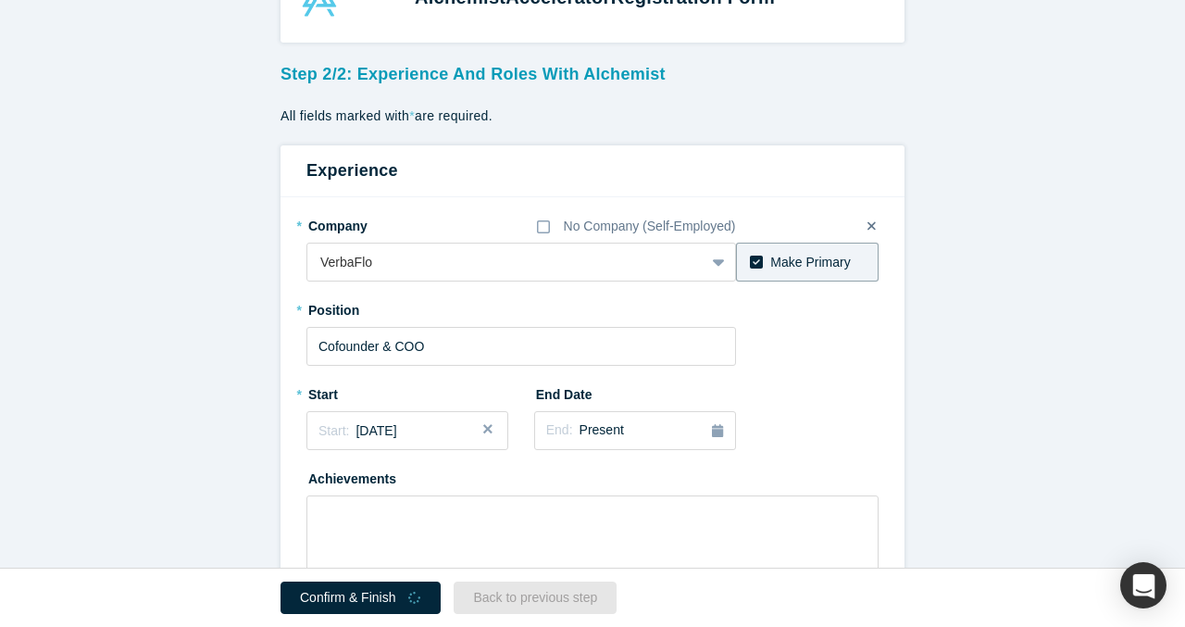
scroll to position [0, 0]
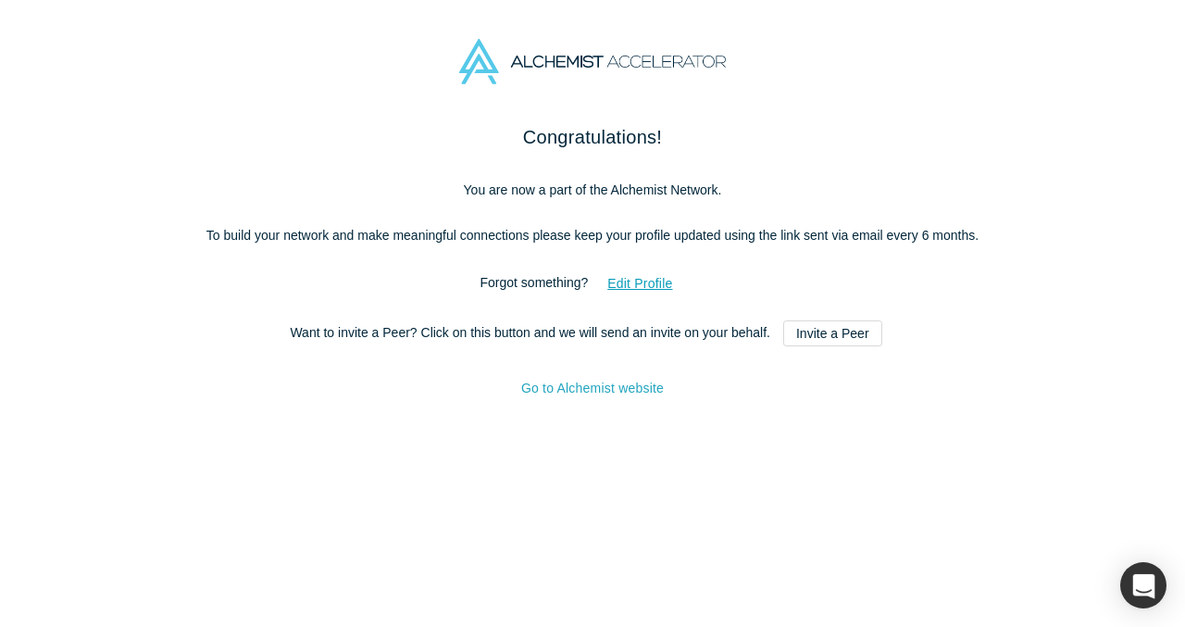
click at [607, 395] on link "Go to Alchemist website" at bounding box center [592, 388] width 143 height 15
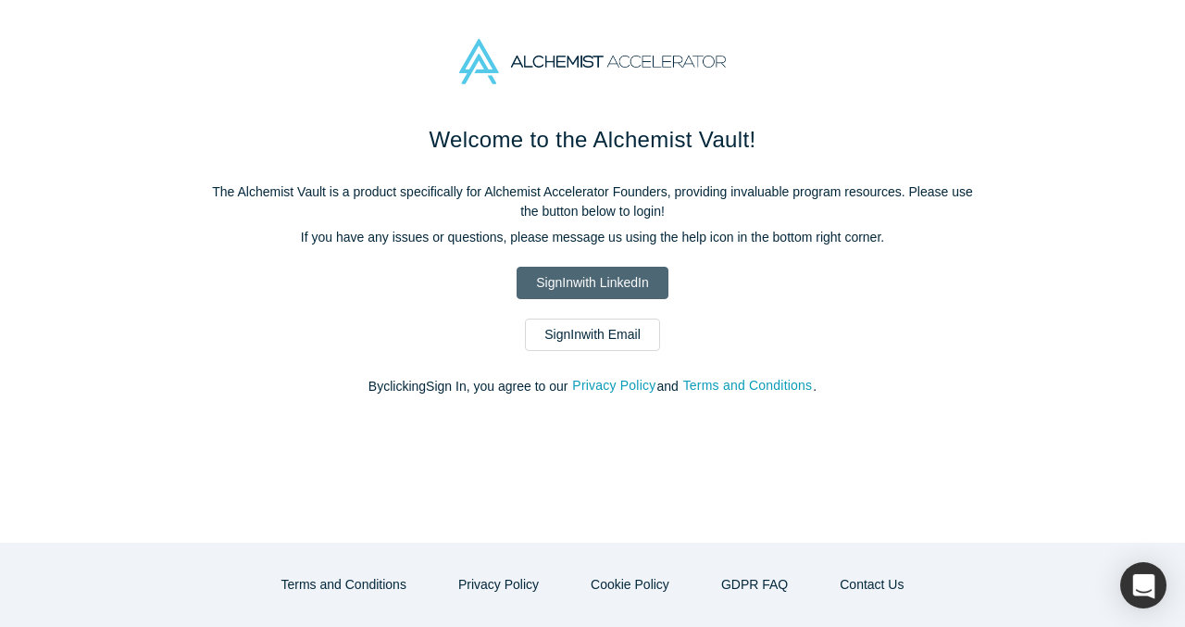
click at [614, 281] on link "Sign In with LinkedIn" at bounding box center [592, 283] width 151 height 32
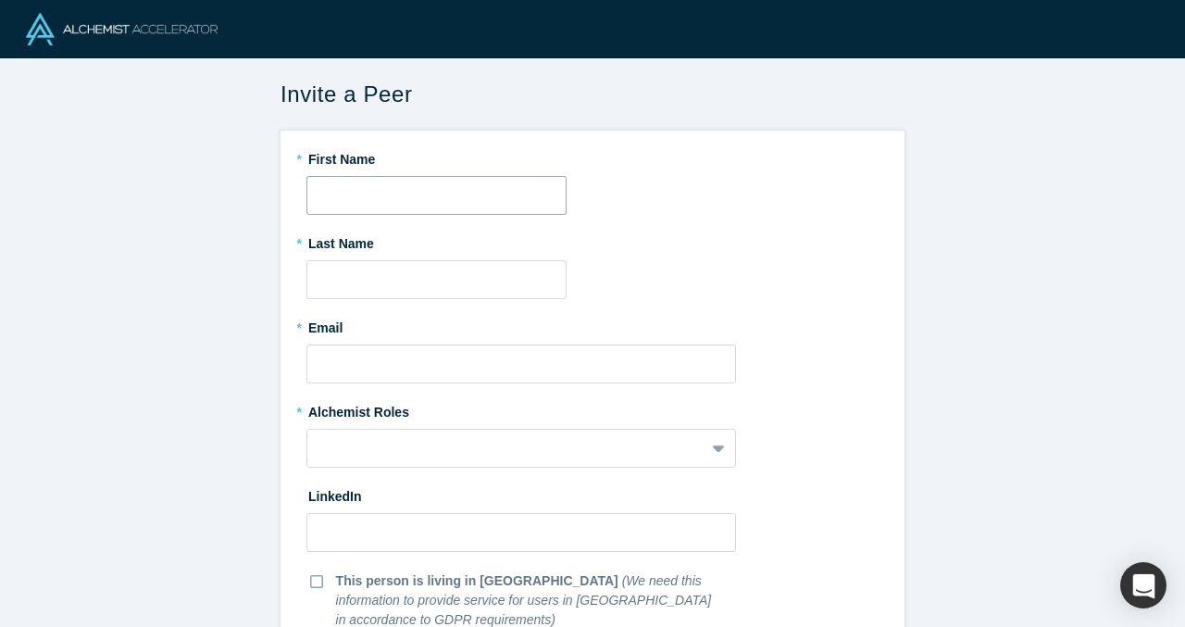
click at [463, 196] on input "text" at bounding box center [436, 195] width 260 height 39
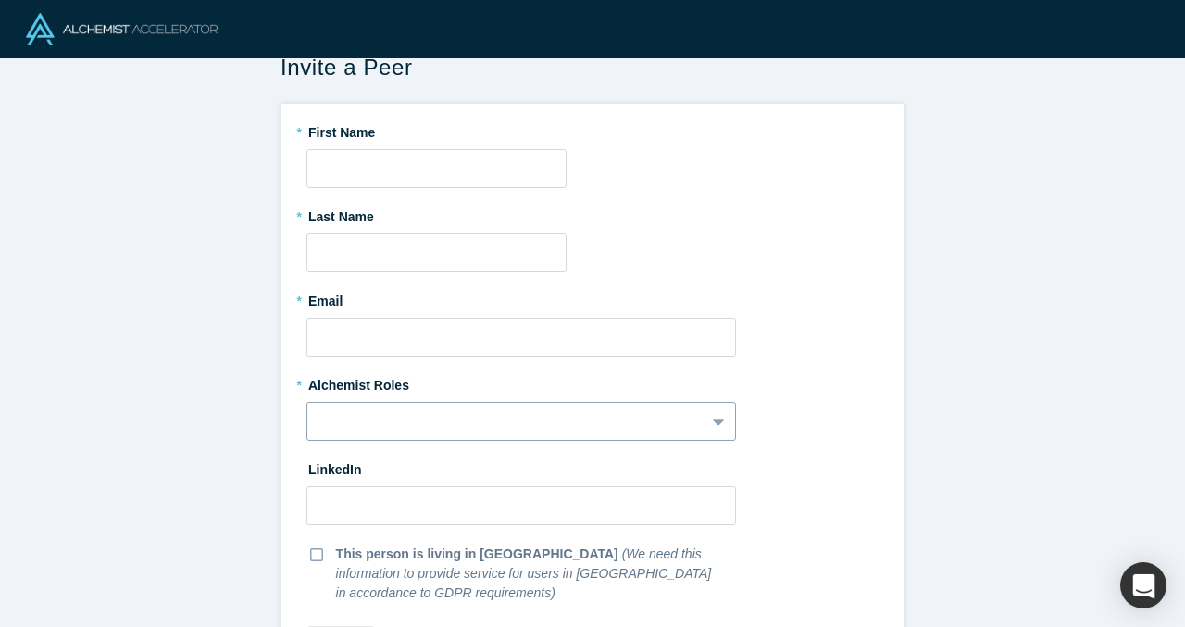
scroll to position [125, 0]
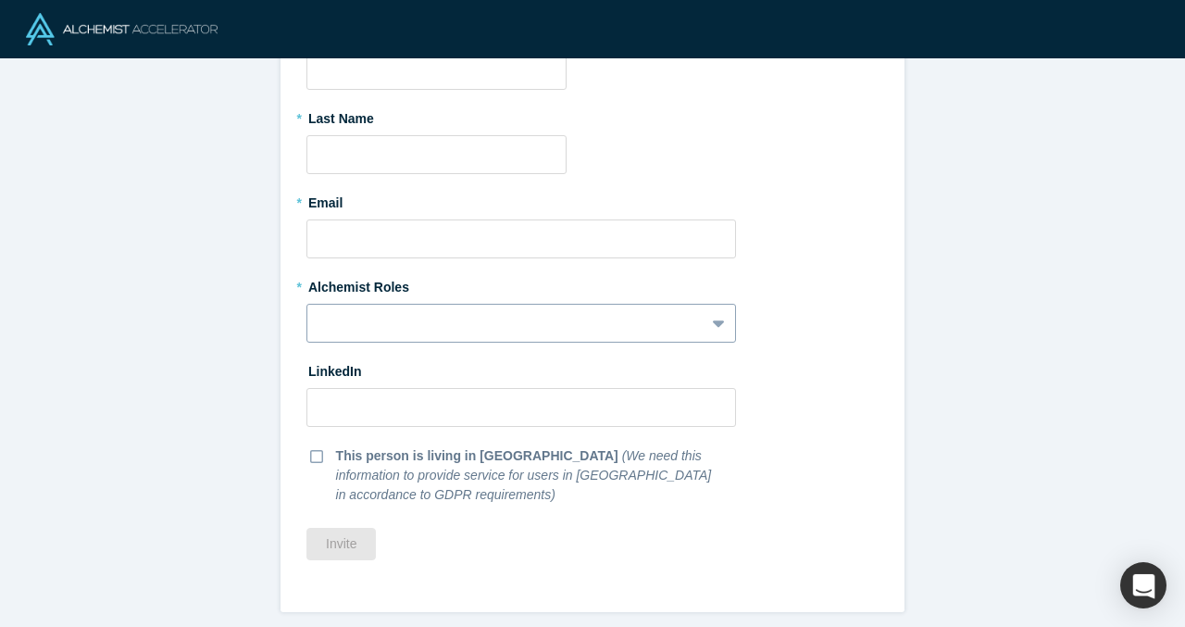
click at [585, 343] on div at bounding box center [521, 323] width 430 height 39
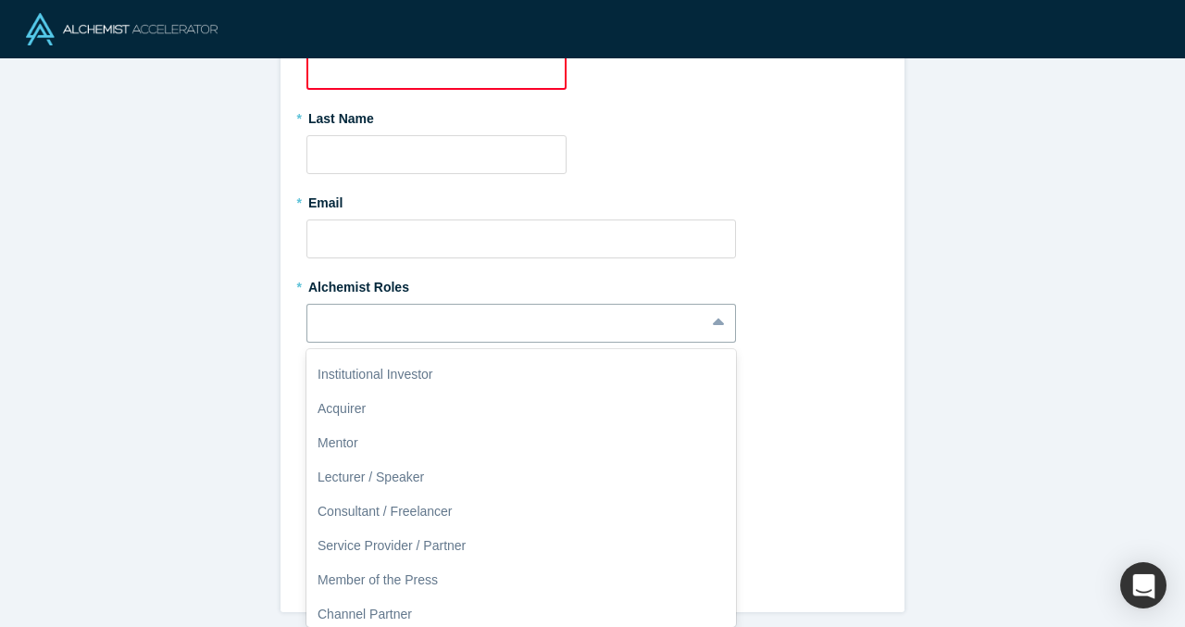
scroll to position [75, 0]
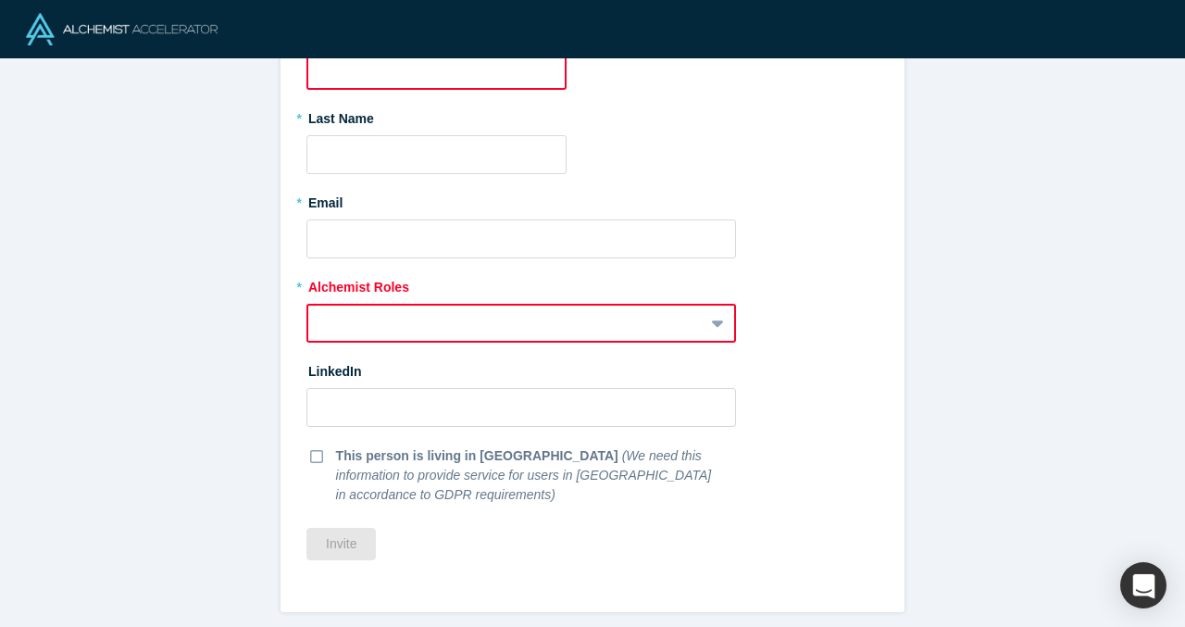
click at [218, 447] on div "Invite a Peer * First Name * Last Name * Email * Alchemist Roles To pick up a d…" at bounding box center [592, 342] width 1185 height 569
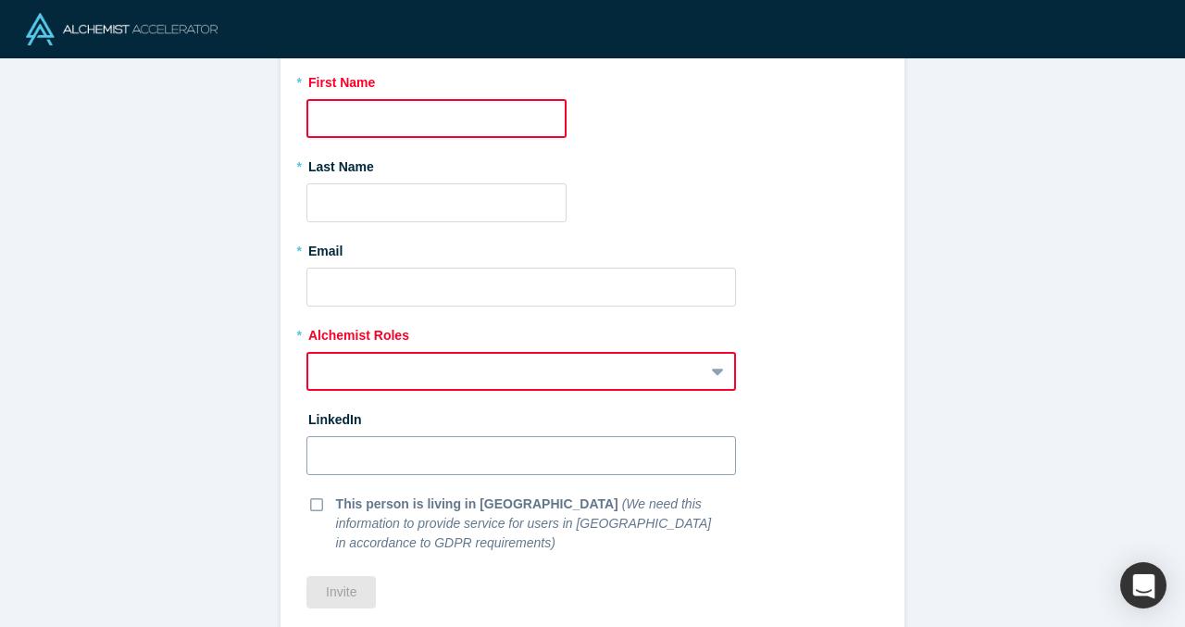
scroll to position [0, 0]
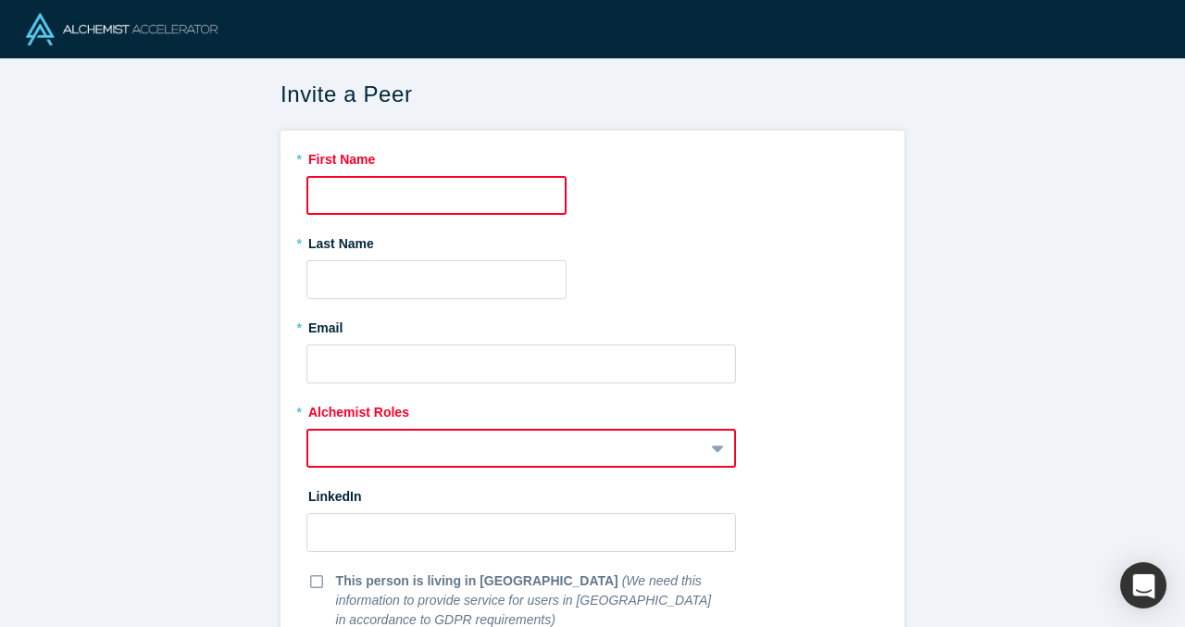
click at [369, 201] on input "text" at bounding box center [436, 195] width 260 height 39
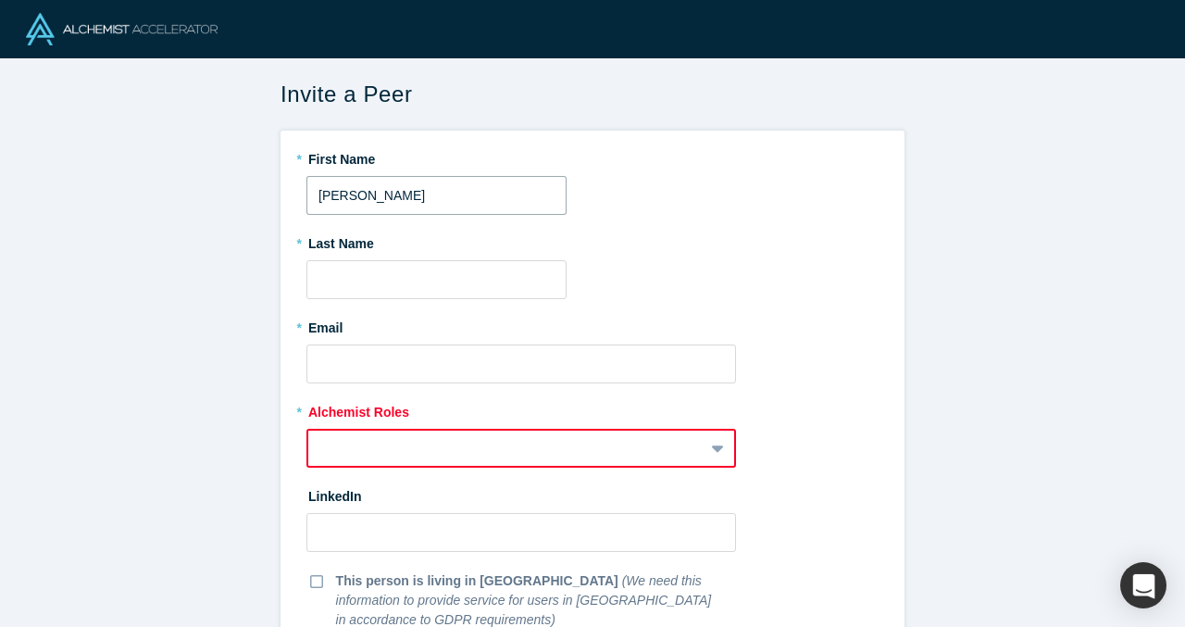
type input "Sayantan"
type input "Biswas"
type input "sayantan@verbaflo.ai"
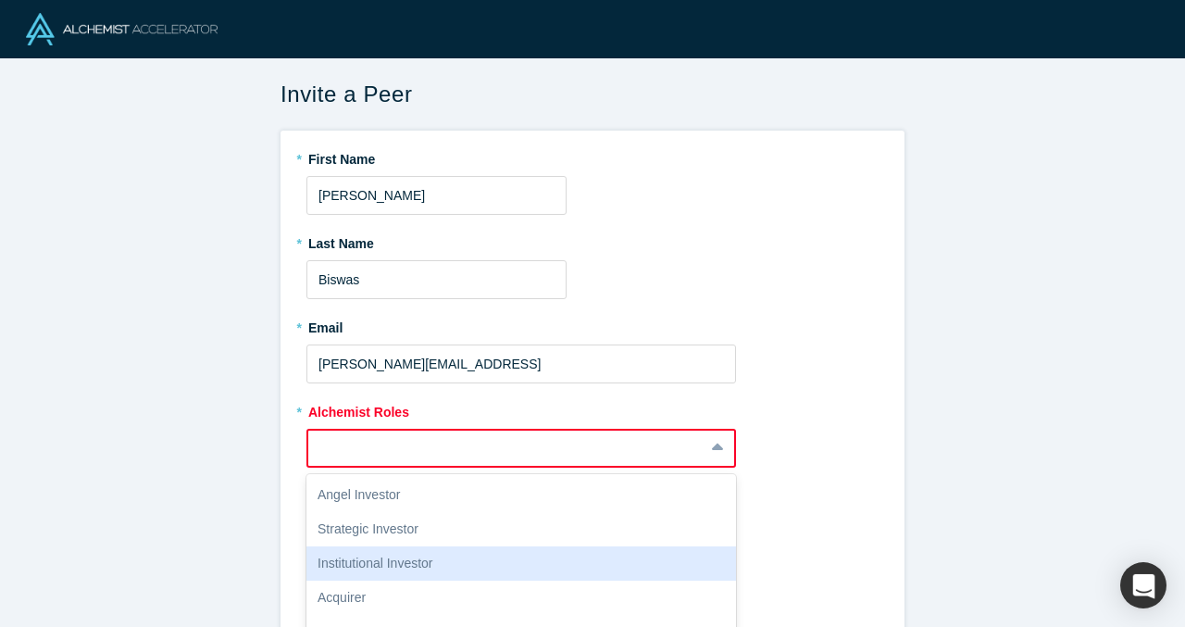
click at [449, 440] on div "Institutional Investor, 3 of 13. 13 results available. Use Up and Down to choos…" at bounding box center [521, 448] width 430 height 39
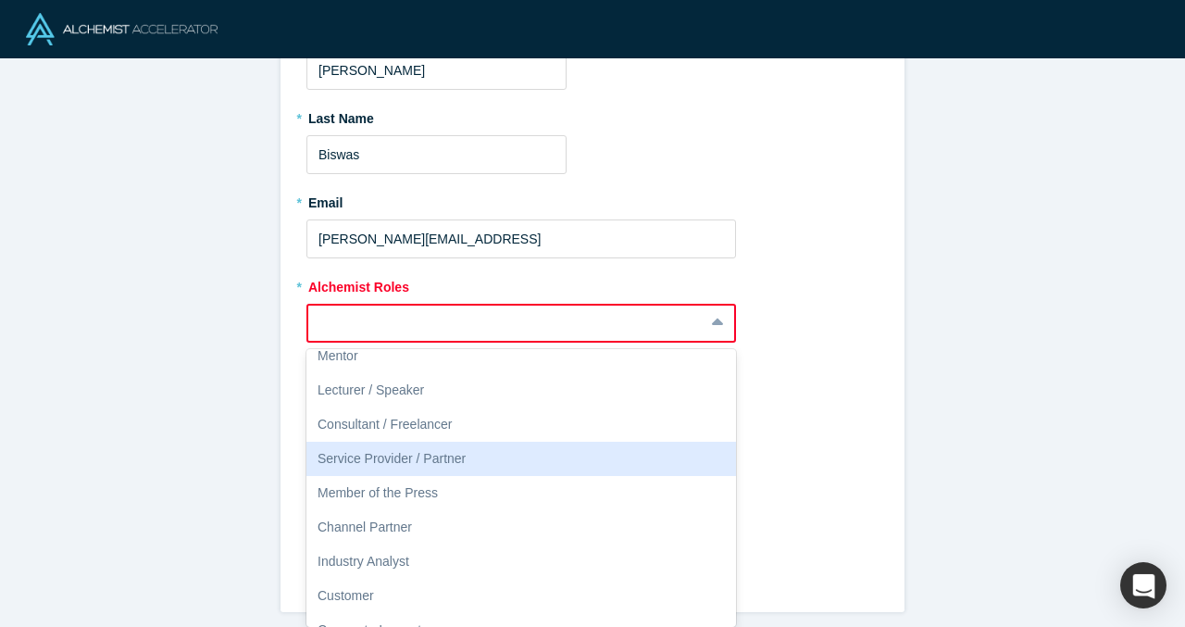
scroll to position [163, 0]
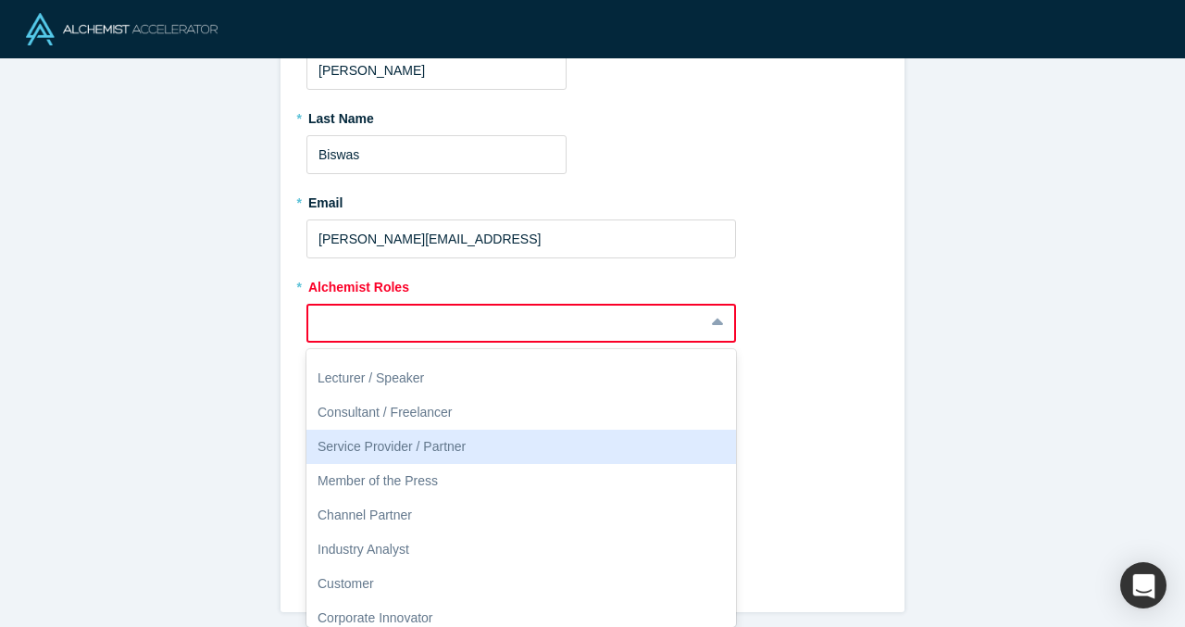
click at [447, 446] on div "Service Provider / Partner" at bounding box center [521, 447] width 430 height 34
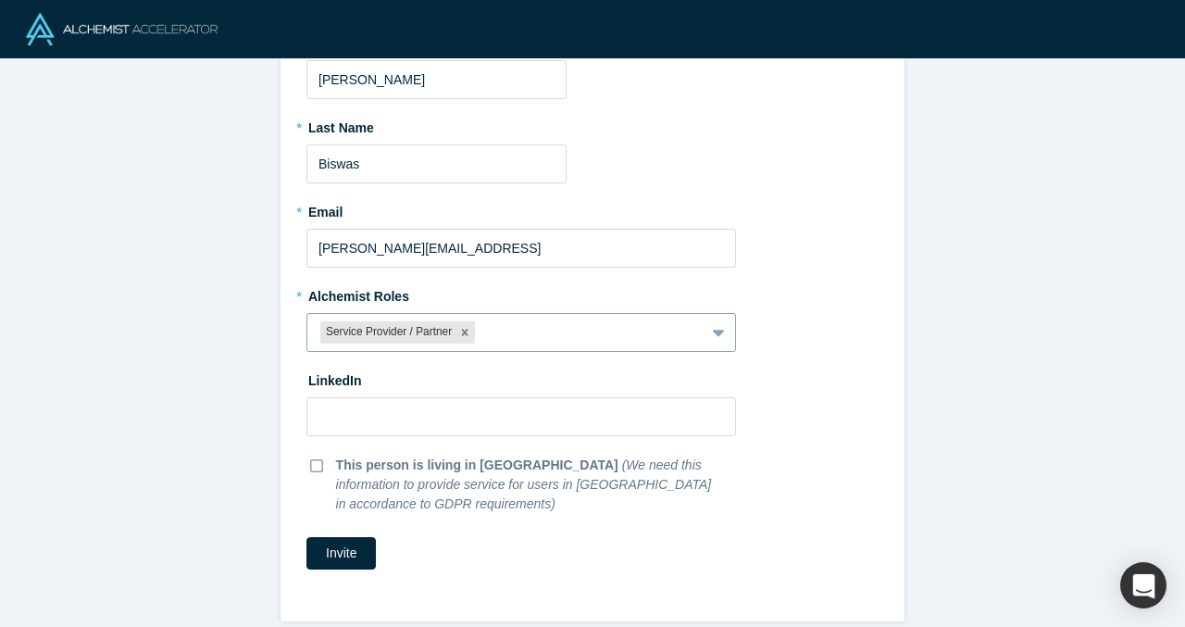
click at [519, 327] on div at bounding box center [585, 332] width 212 height 23
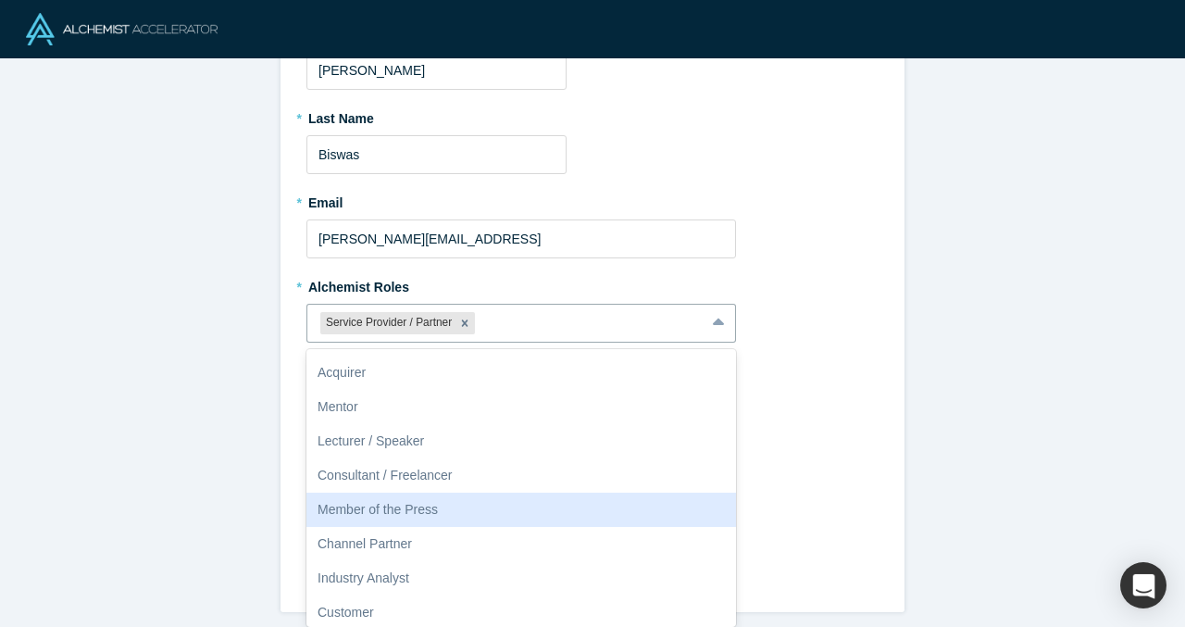
scroll to position [70, 0]
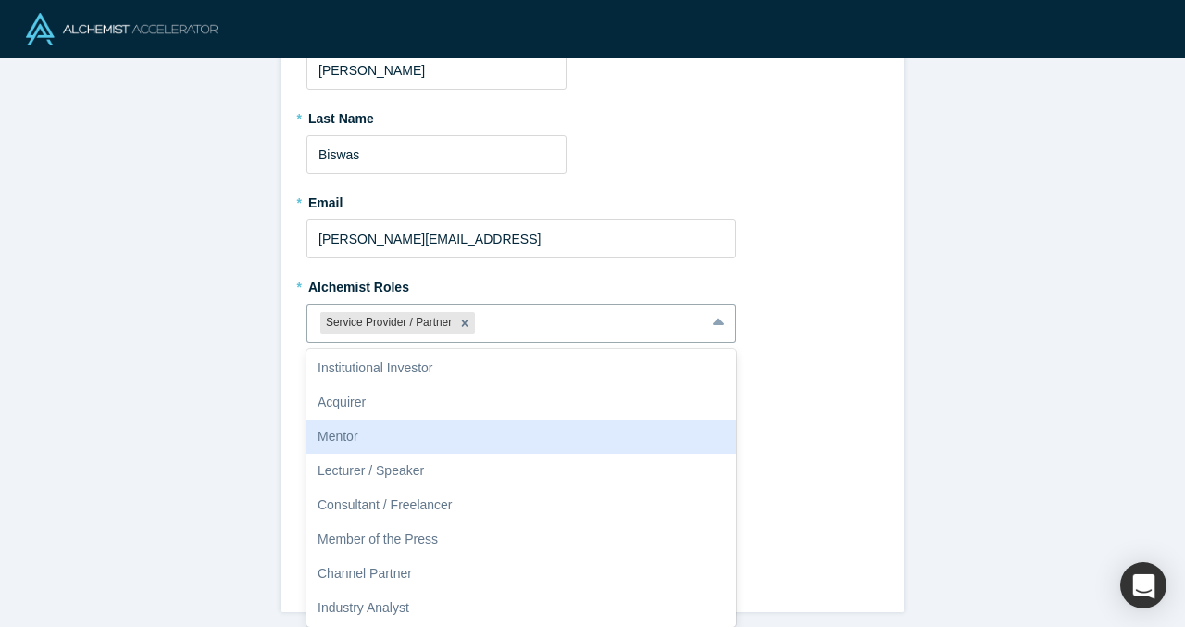
click at [452, 447] on div "Mentor" at bounding box center [521, 436] width 430 height 34
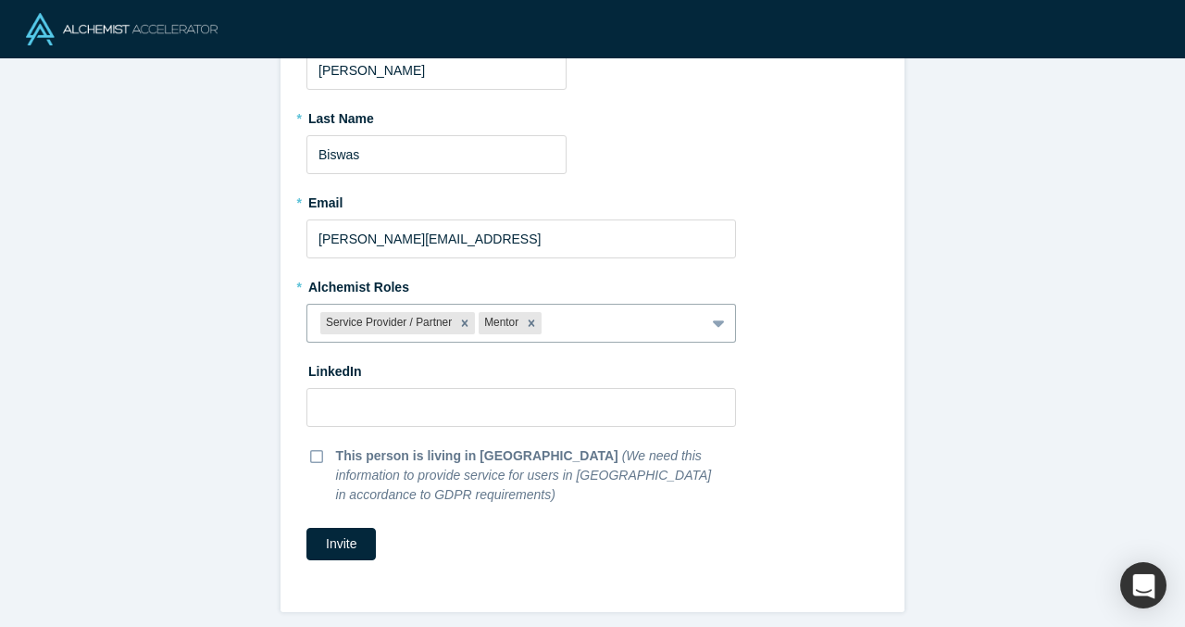
scroll to position [116, 0]
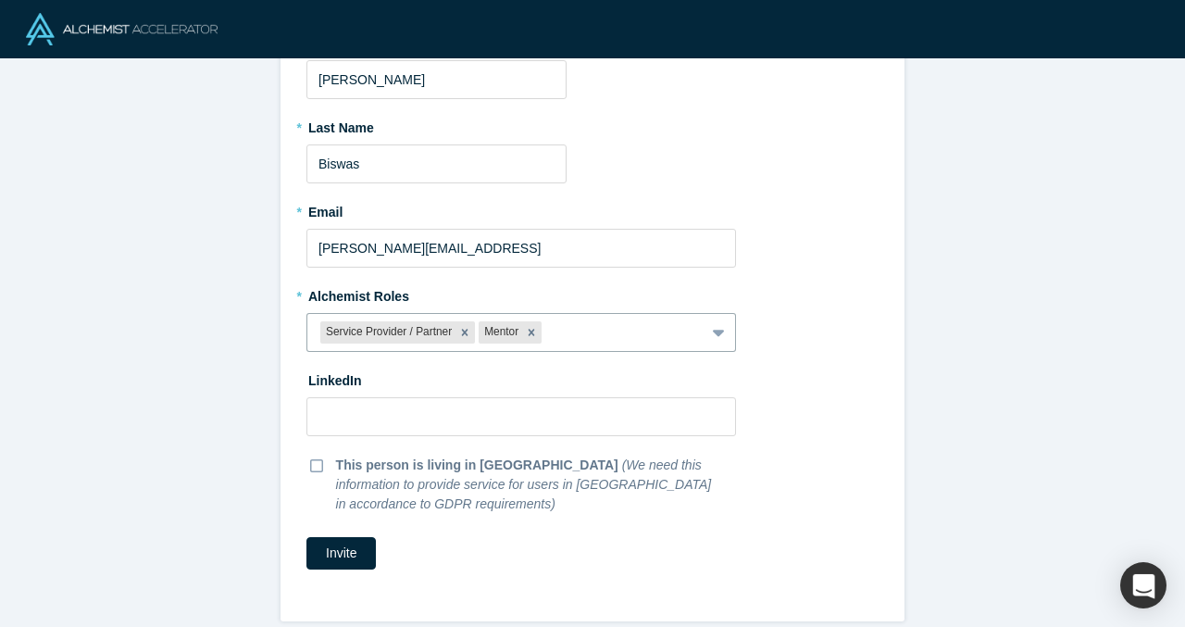
click at [383, 394] on div "LinkedIn" at bounding box center [521, 381] width 430 height 32
click at [495, 397] on input at bounding box center [521, 416] width 430 height 39
paste input "https://www.linkedin.com/in/sayantan-biswas-/"
type input "https://www.linkedin.com/in/sayantan-biswas-/"
click at [344, 540] on button "Invite" at bounding box center [340, 553] width 69 height 32
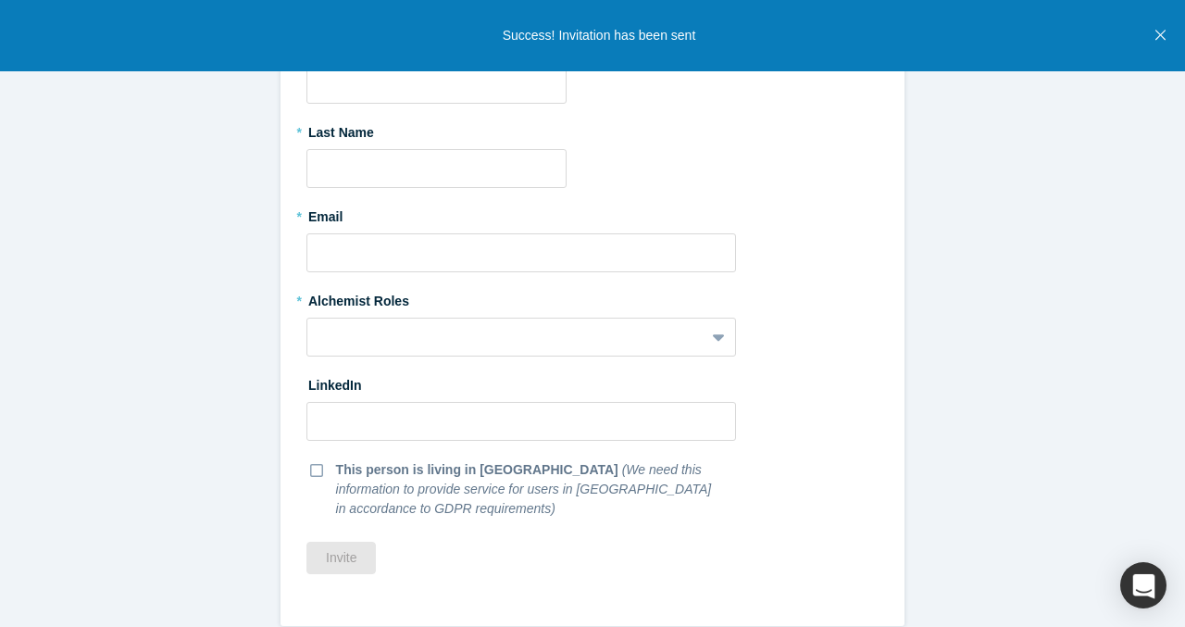
scroll to position [0, 0]
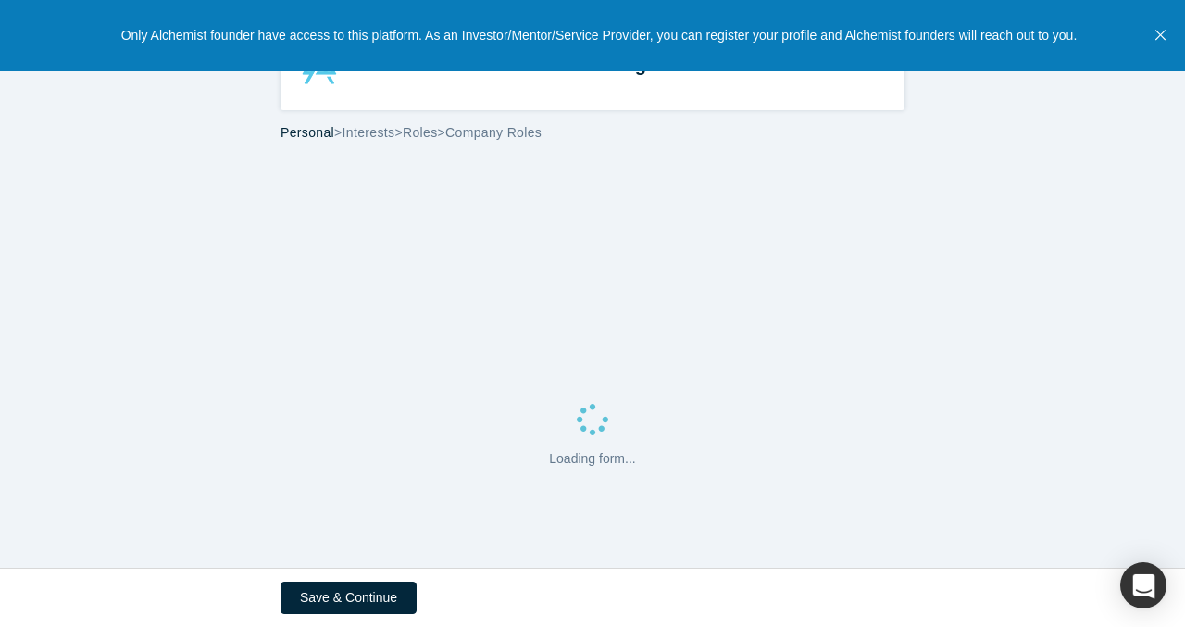
select select "US"
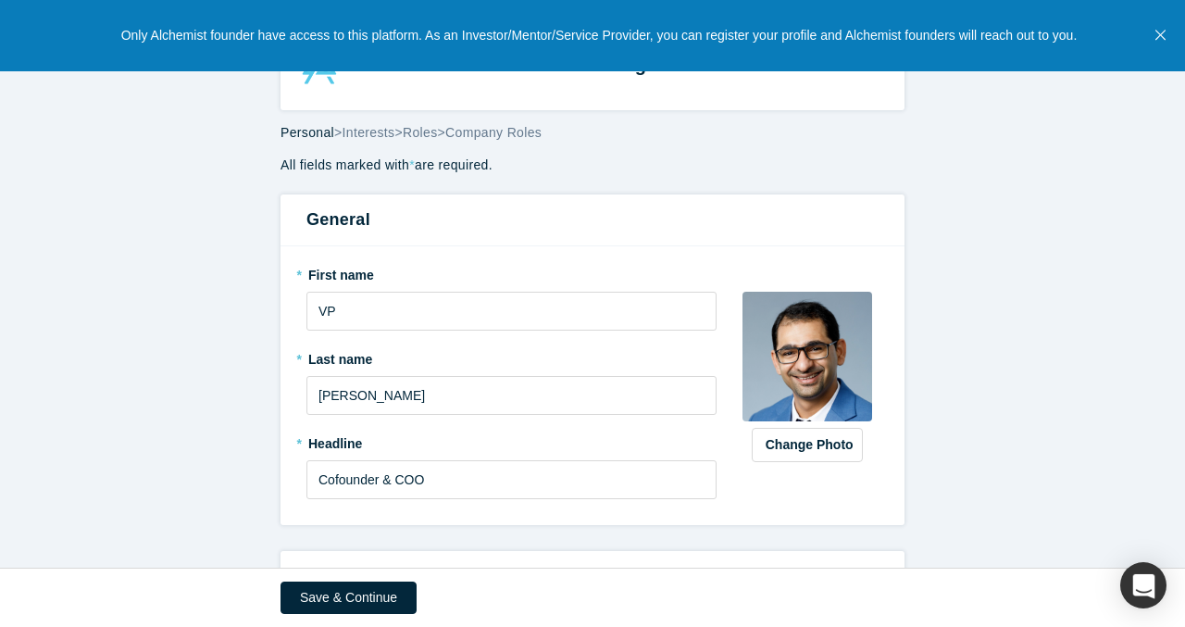
click at [1156, 32] on icon "Close" at bounding box center [1161, 35] width 10 height 17
click at [1157, 34] on icon "Close" at bounding box center [1161, 35] width 10 height 17
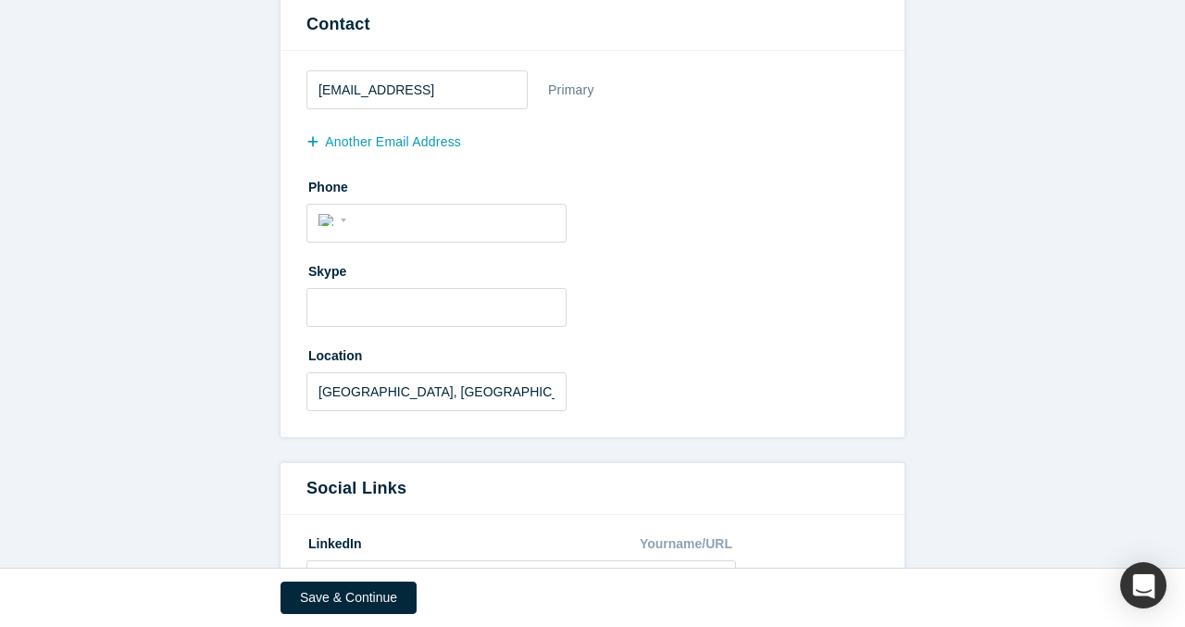
scroll to position [556, 0]
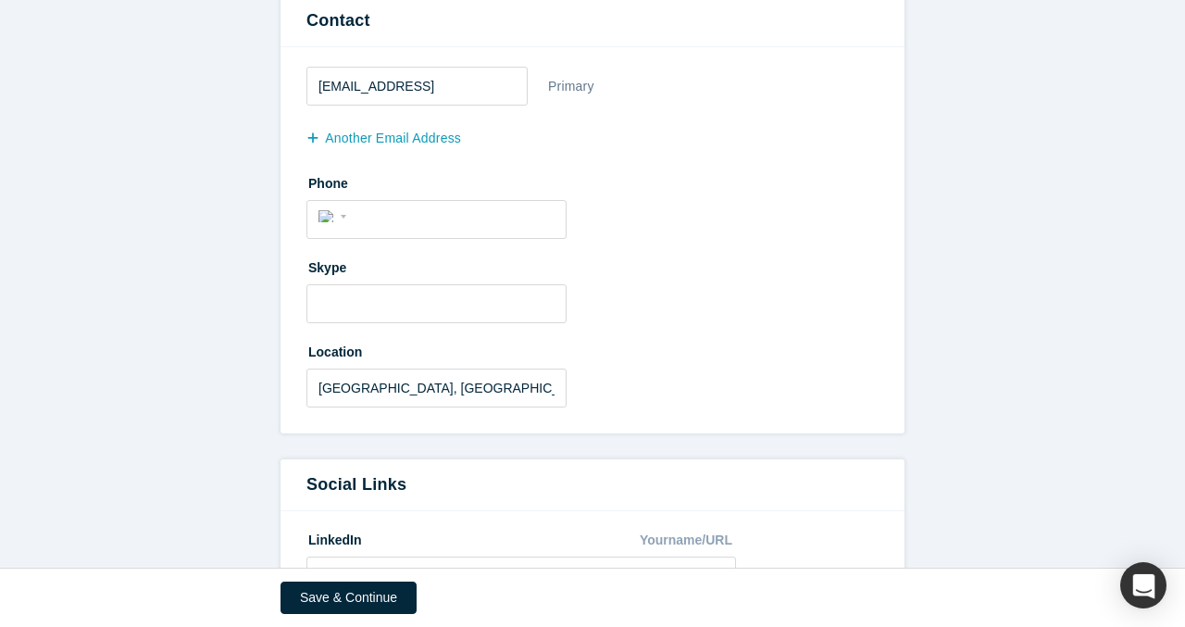
click at [401, 196] on div "Phone International [GEOGRAPHIC_DATA] [GEOGRAPHIC_DATA] [GEOGRAPHIC_DATA] [GEOG…" at bounding box center [592, 203] width 572 height 71
click at [326, 214] on div "International [GEOGRAPHIC_DATA] [GEOGRAPHIC_DATA] [GEOGRAPHIC_DATA] [GEOGRAPHIC…" at bounding box center [335, 215] width 33 height 27
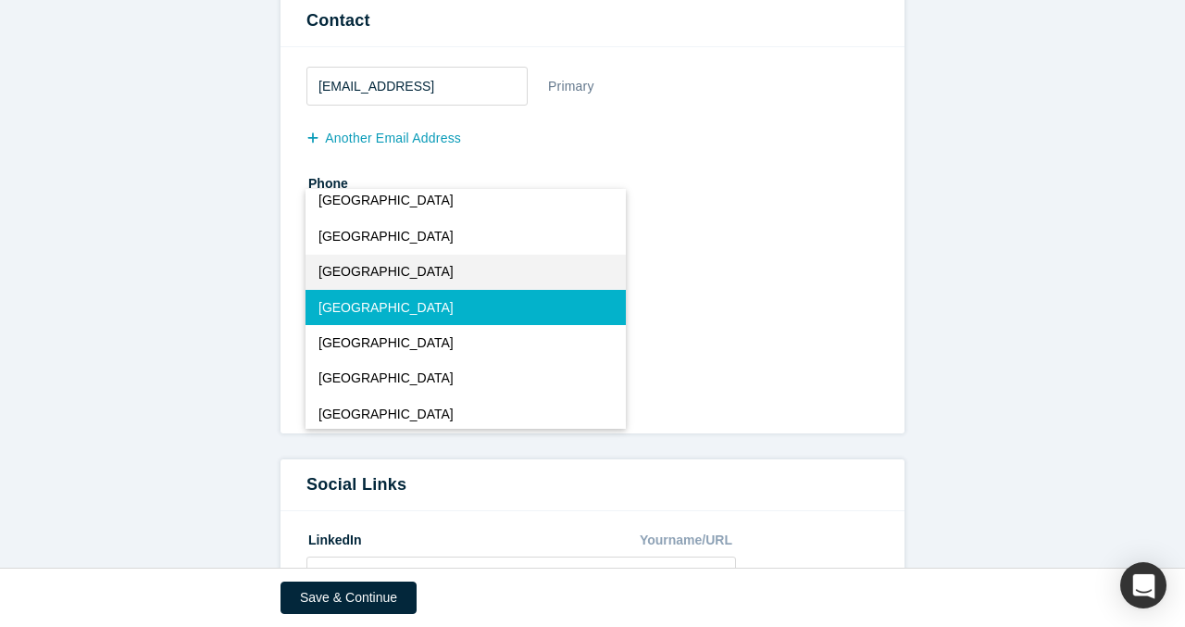
click at [365, 275] on span "[GEOGRAPHIC_DATA]" at bounding box center [386, 271] width 135 height 19
select select "GB"
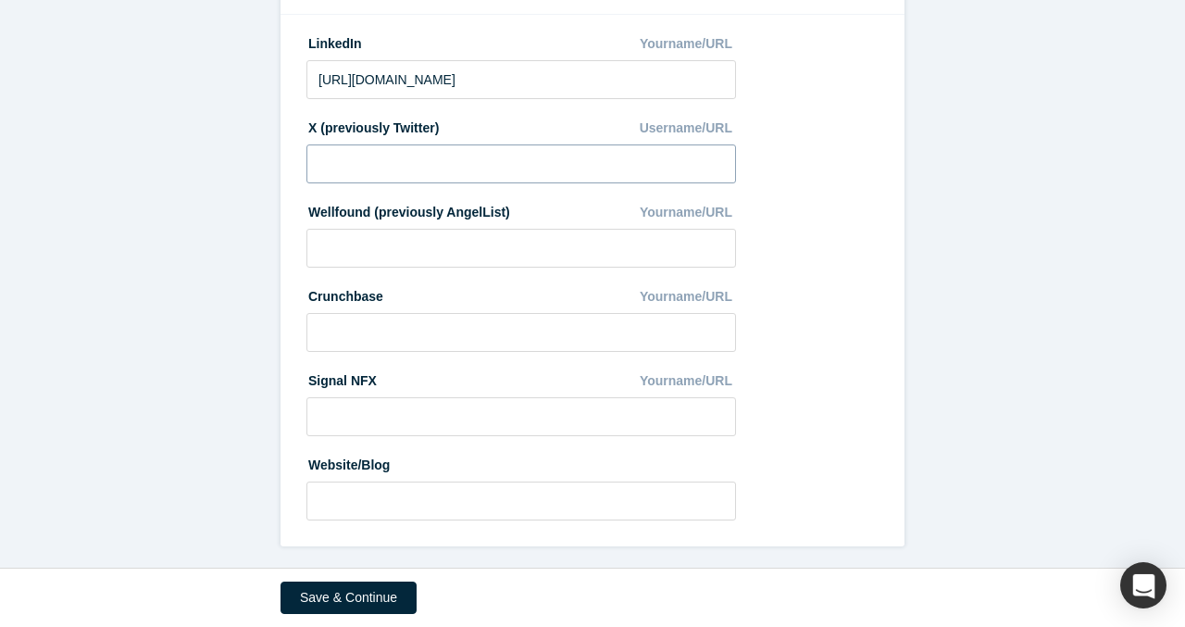
scroll to position [1056, 0]
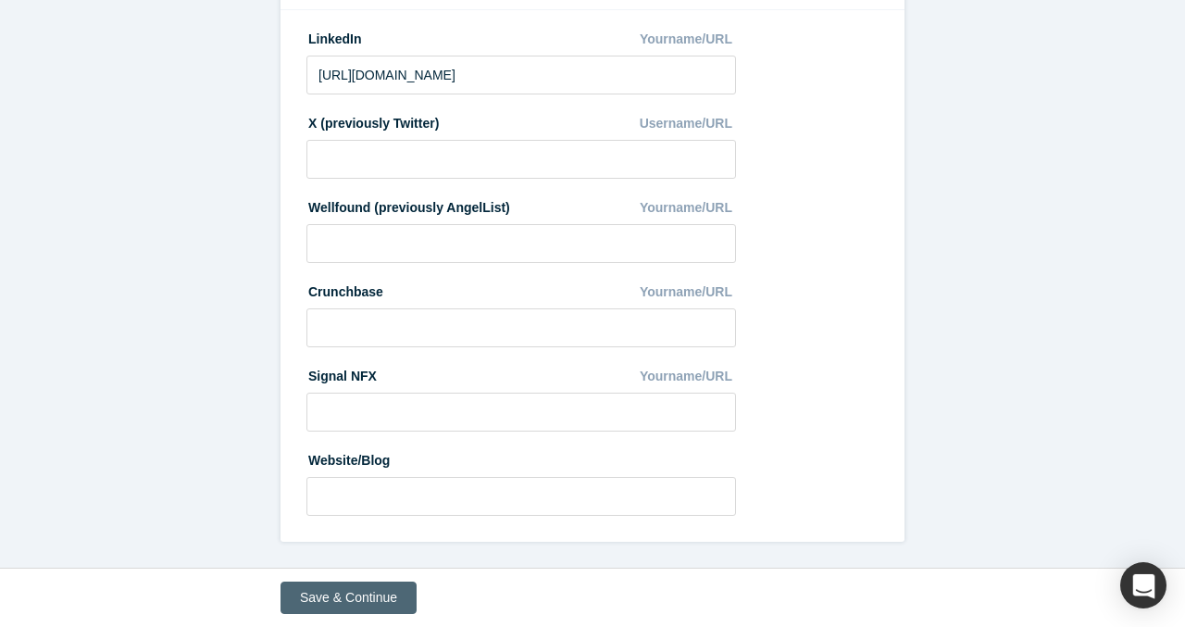
type input "7771294491"
click at [344, 585] on button "Save & Continue" at bounding box center [349, 597] width 136 height 32
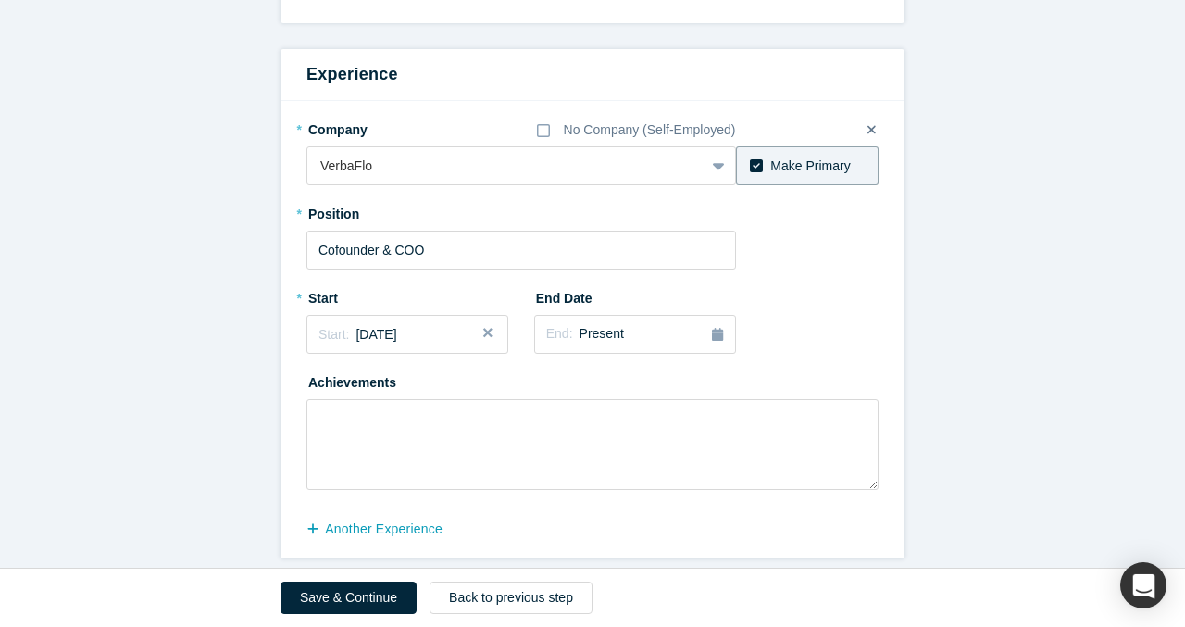
scroll to position [1015, 0]
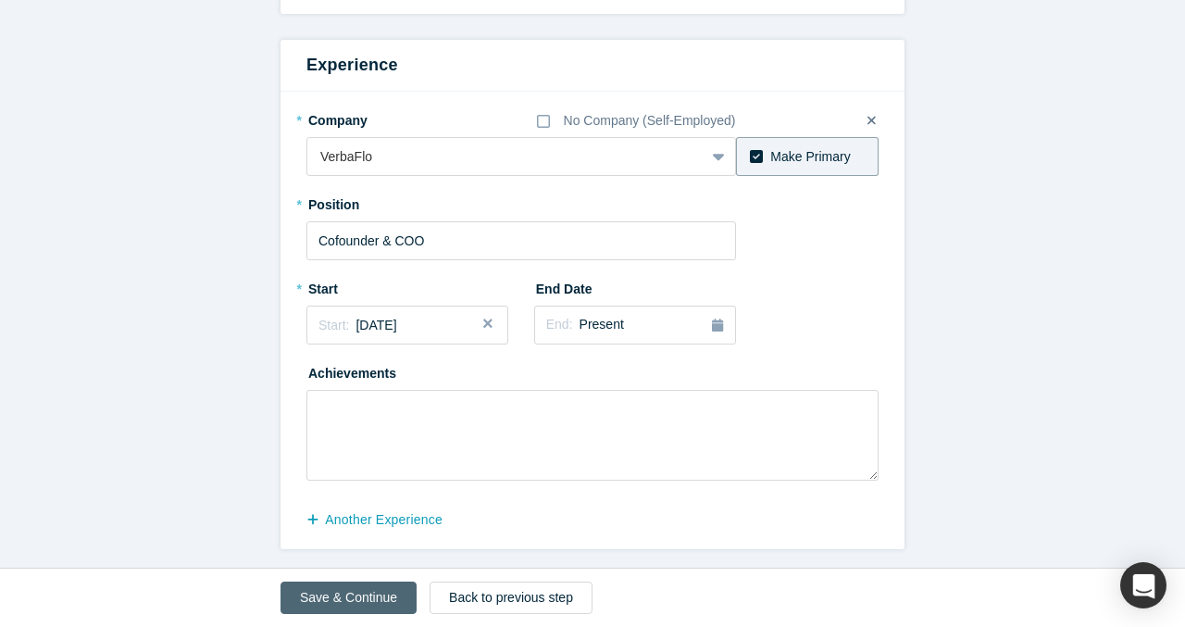
click at [355, 589] on button "Save & Continue" at bounding box center [349, 597] width 136 height 32
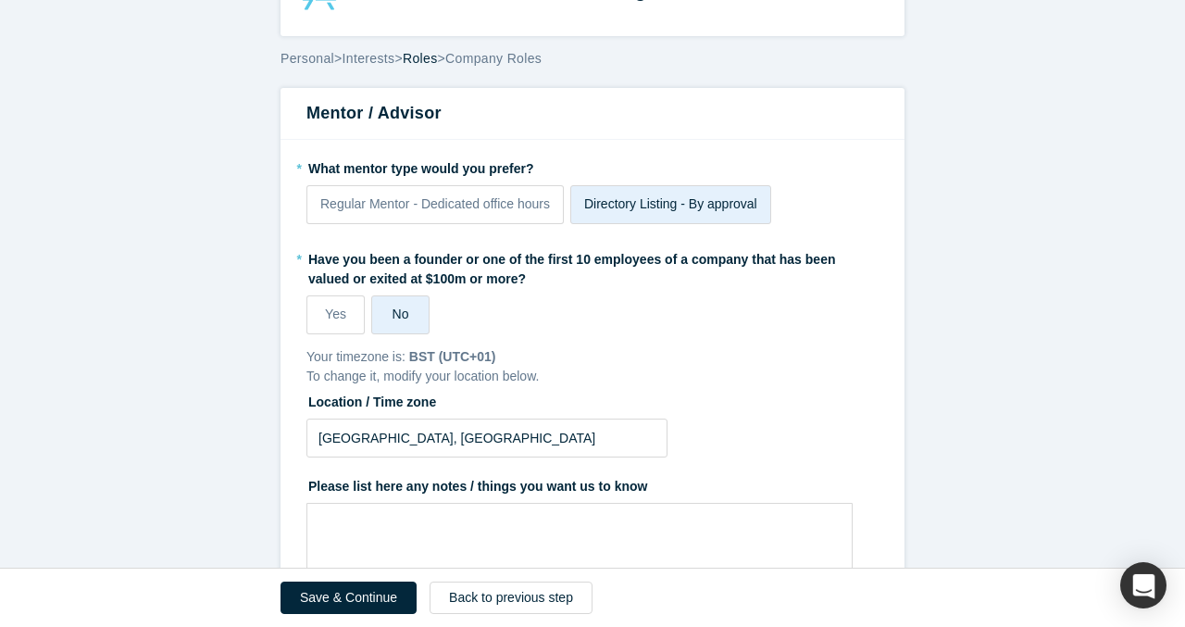
scroll to position [55, 0]
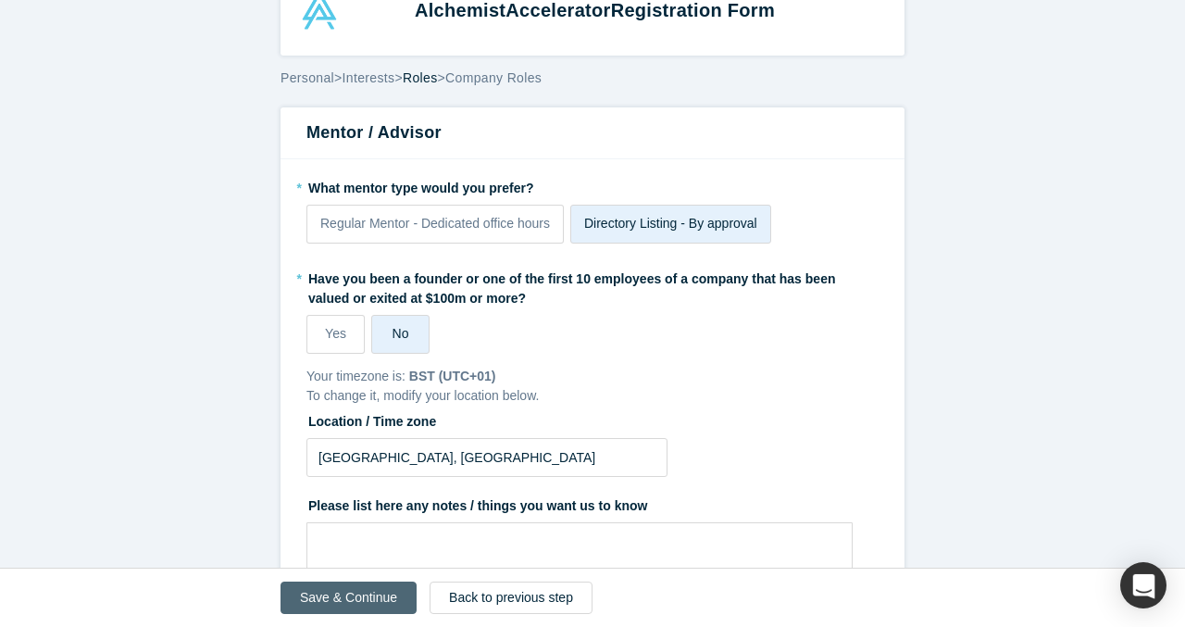
click at [351, 592] on button "Save & Continue" at bounding box center [349, 597] width 136 height 32
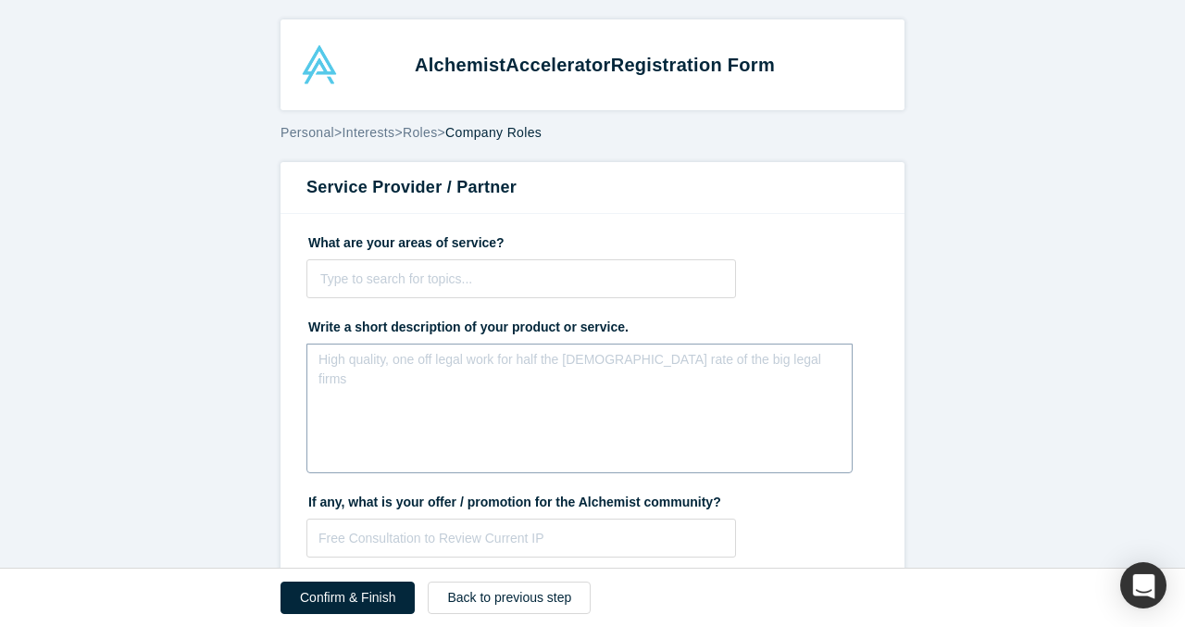
scroll to position [126, 0]
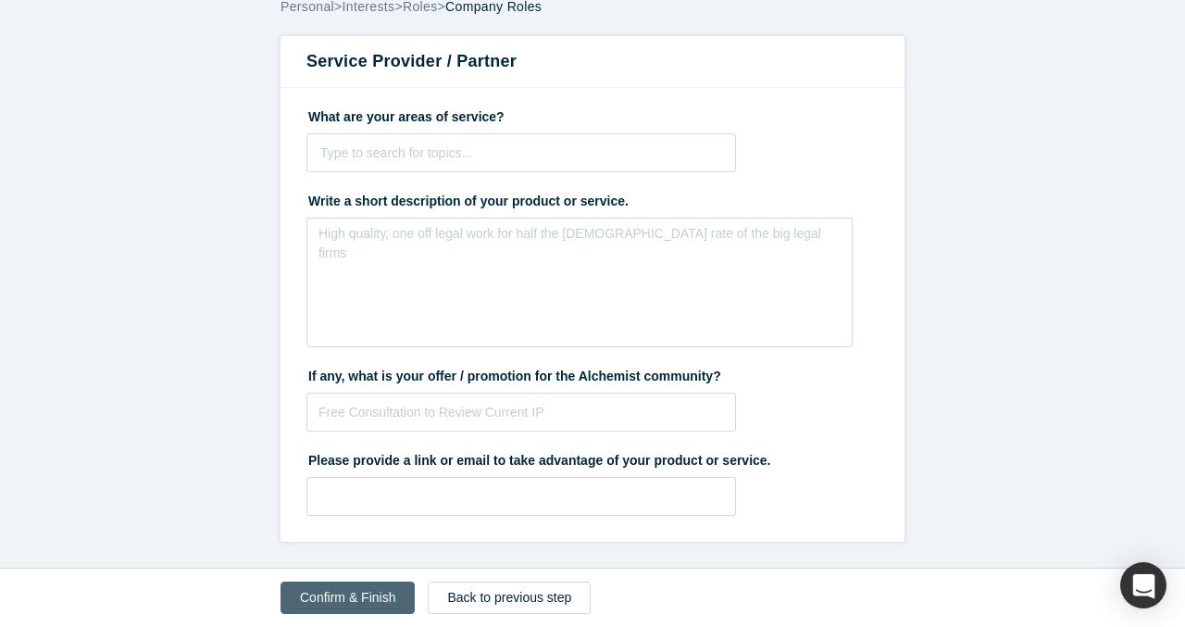
click at [353, 589] on button "Confirm & Finish" at bounding box center [348, 597] width 134 height 32
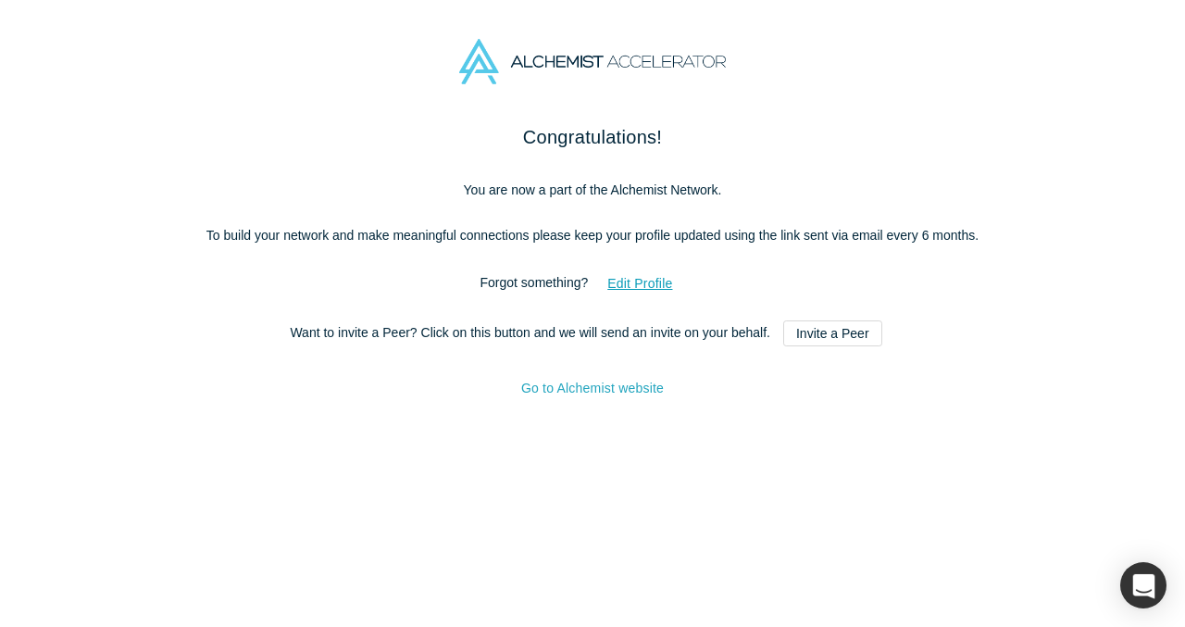
click at [617, 395] on link "Go to Alchemist website" at bounding box center [592, 388] width 143 height 15
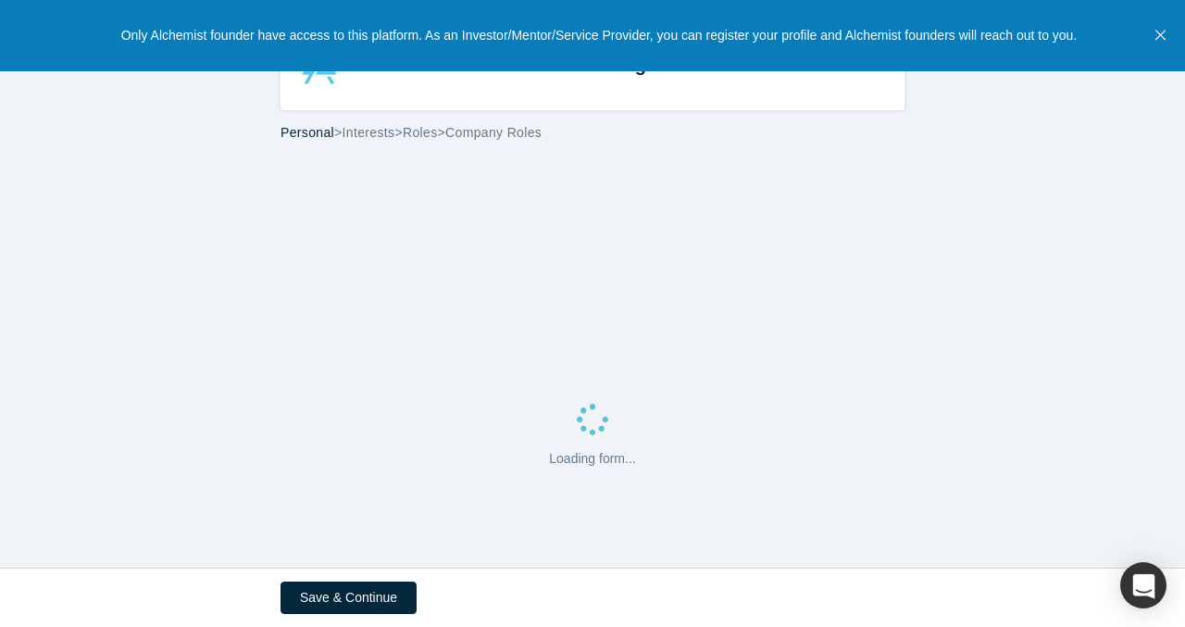
select select "GB"
